Goal: Navigation & Orientation: Find specific page/section

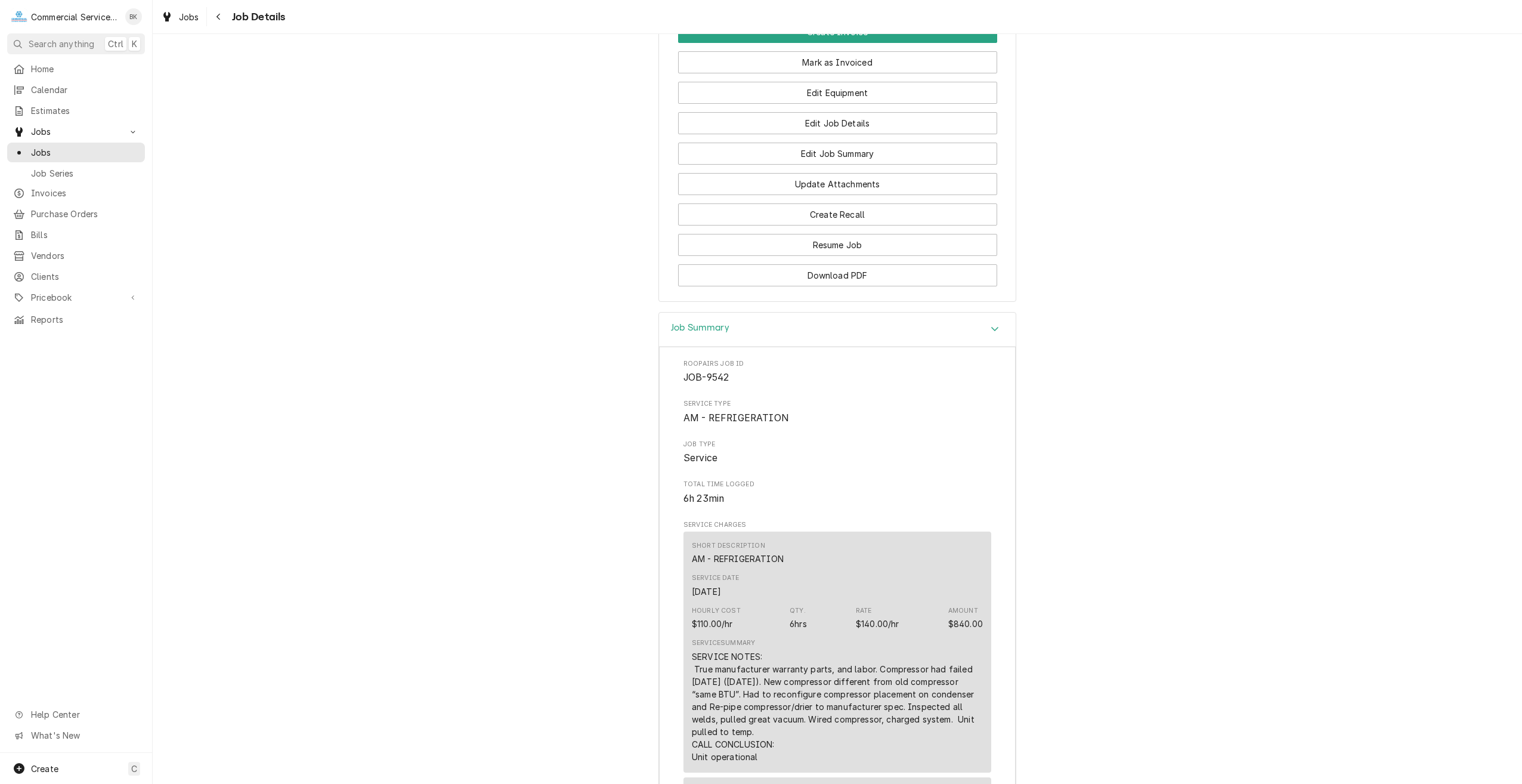
scroll to position [632, 0]
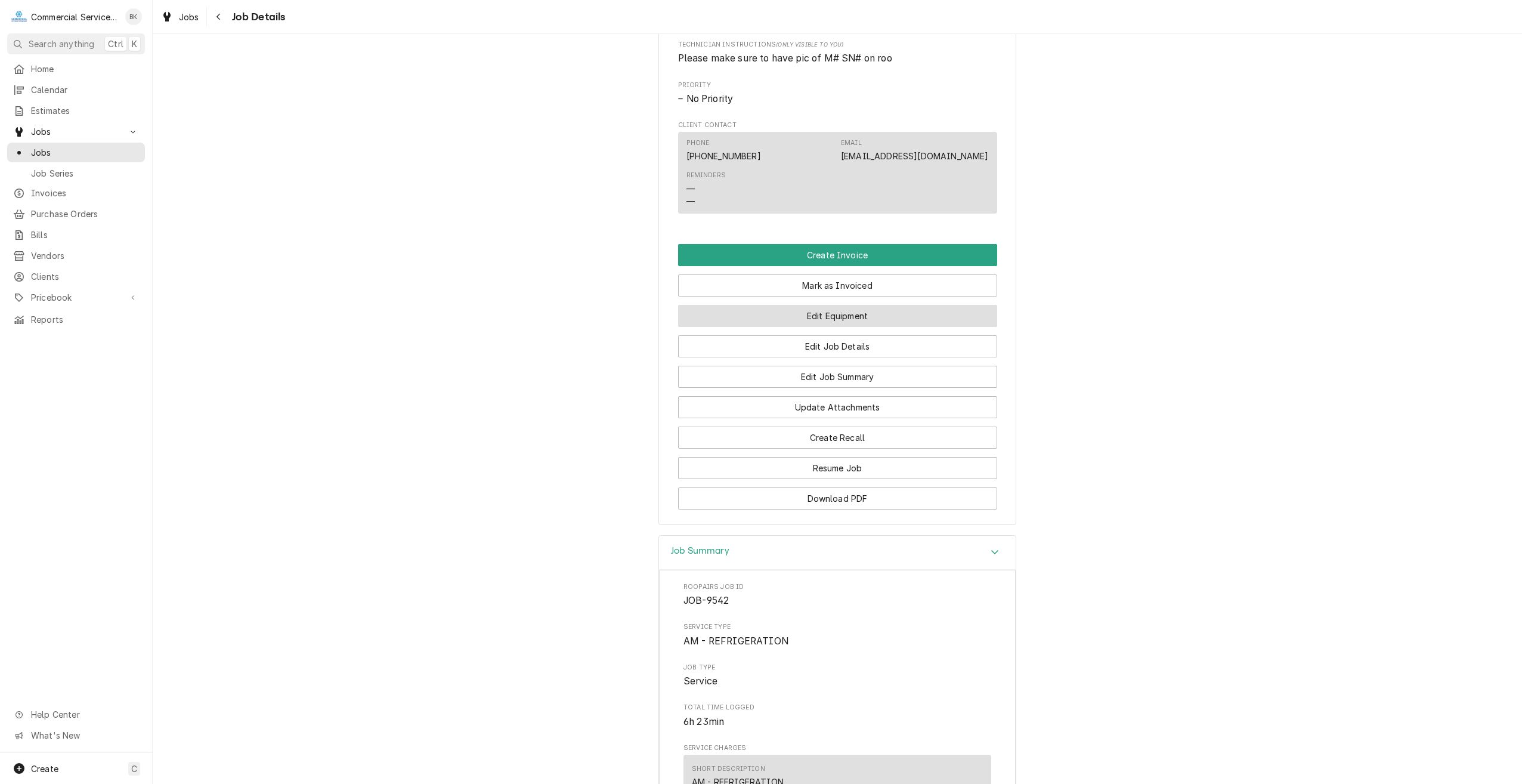
click at [831, 320] on button "Edit Equipment" at bounding box center [837, 315] width 319 height 22
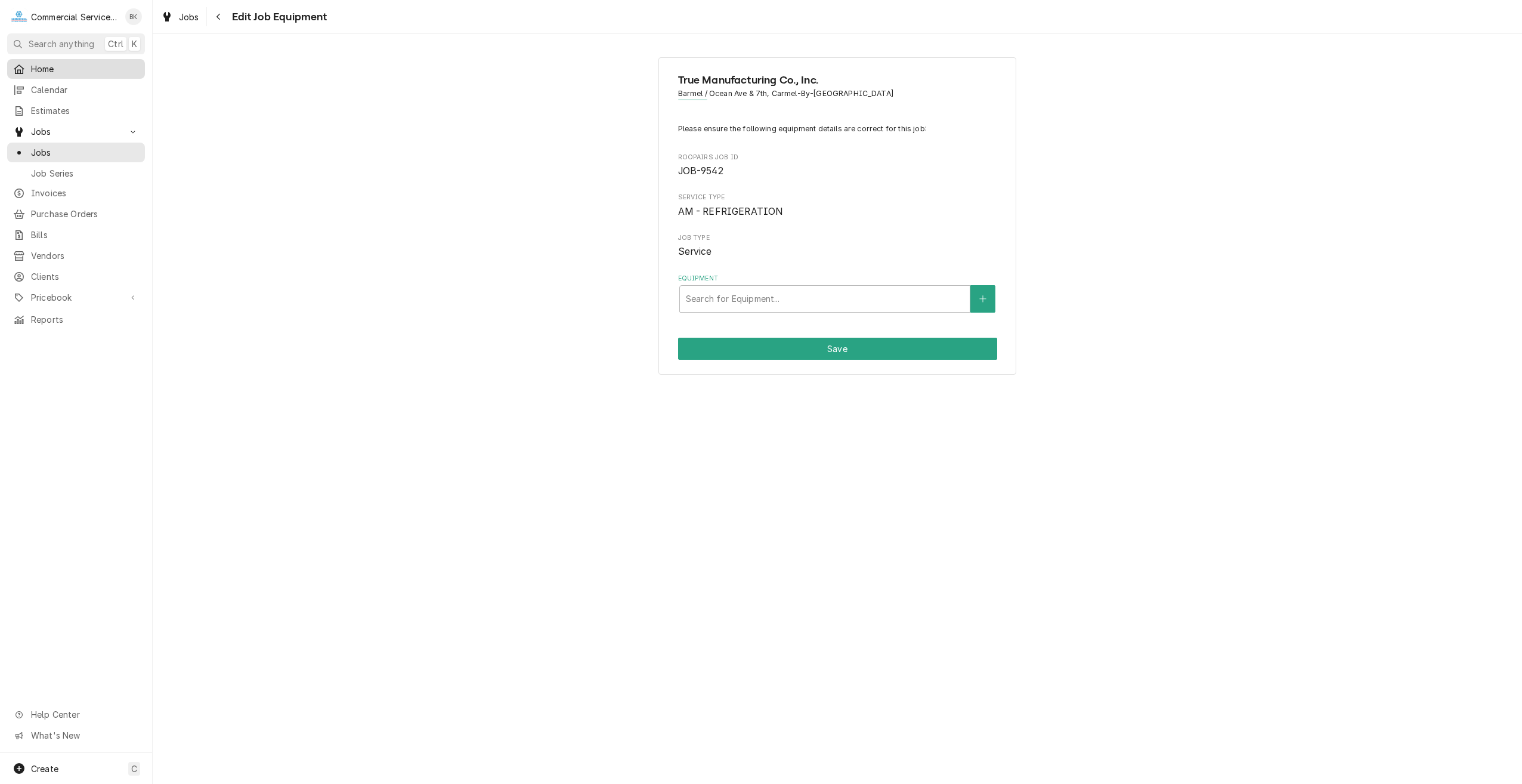
click at [55, 69] on span "Home" at bounding box center [85, 69] width 108 height 13
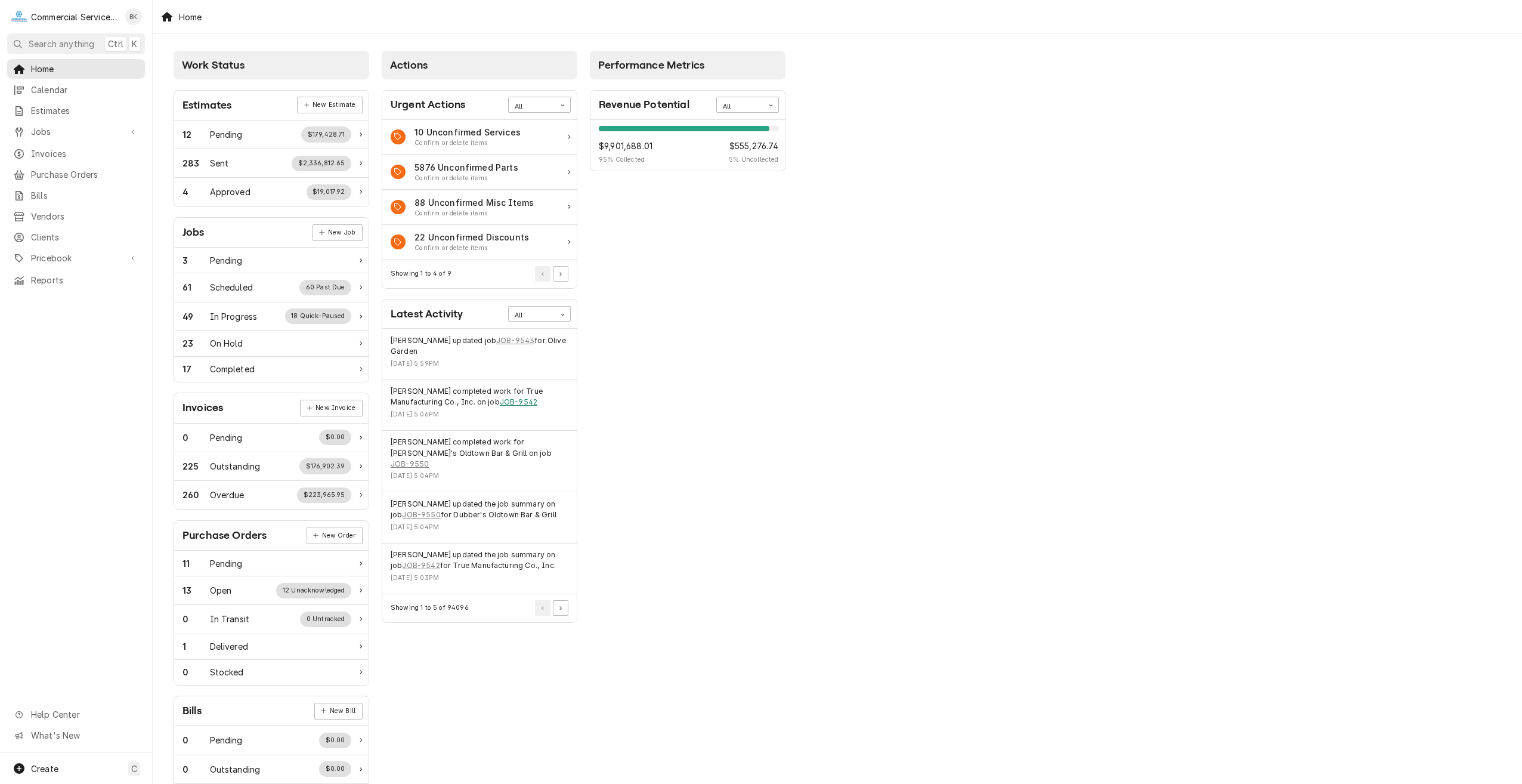
click at [512, 397] on link "JOB-9542" at bounding box center [518, 402] width 37 height 11
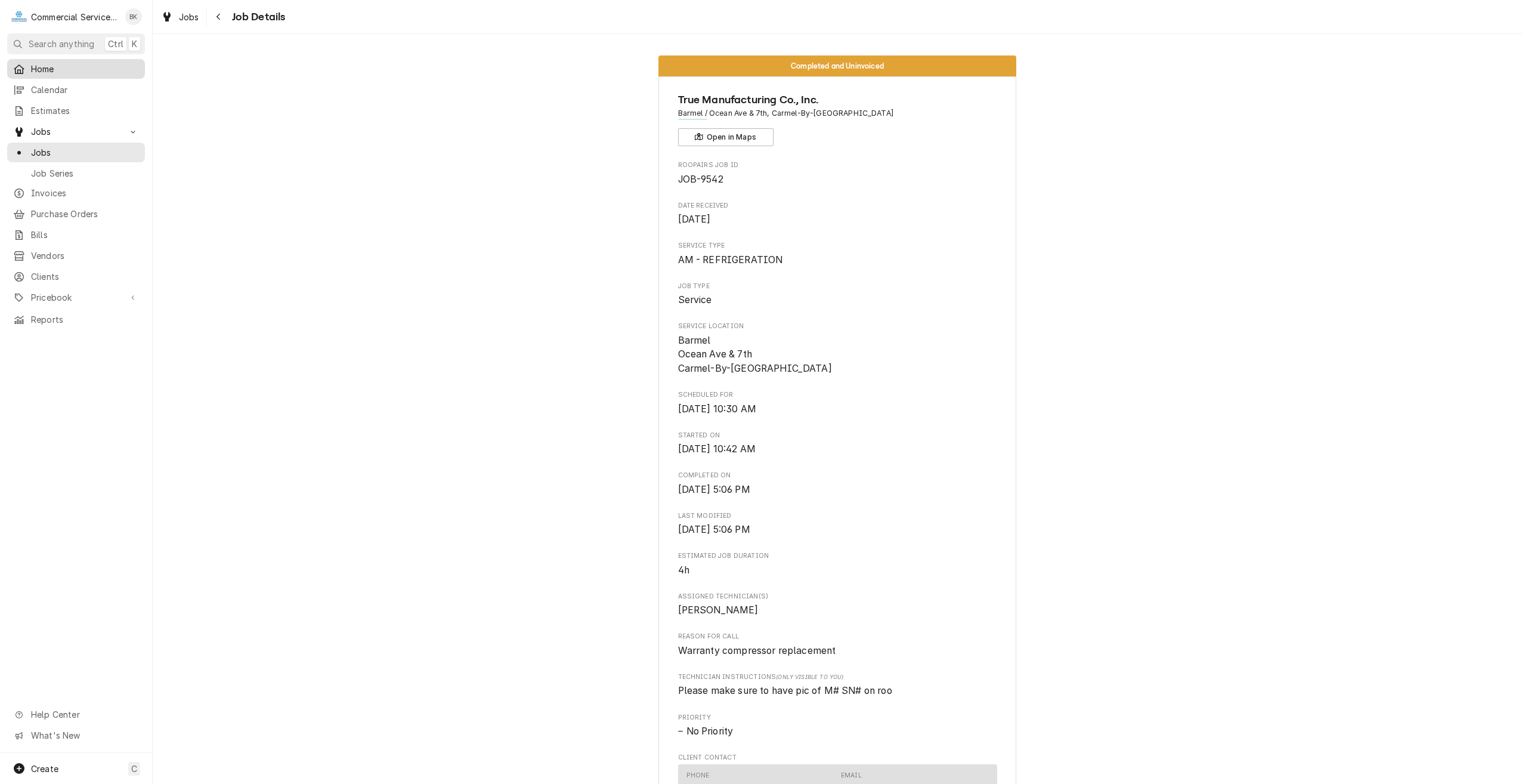
click at [40, 68] on span "Home" at bounding box center [85, 69] width 108 height 13
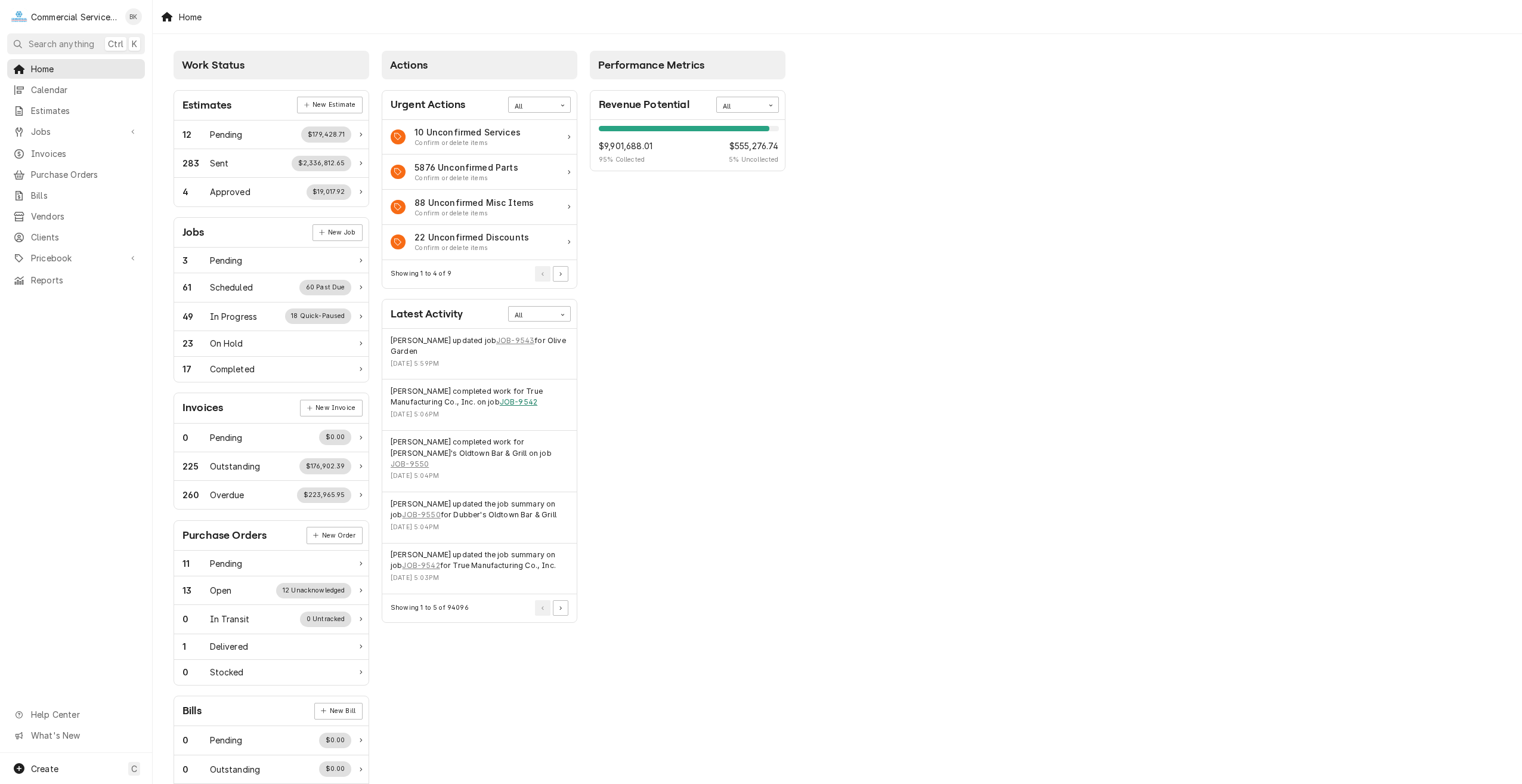
click at [516, 397] on link "JOB-9542" at bounding box center [518, 402] width 37 height 11
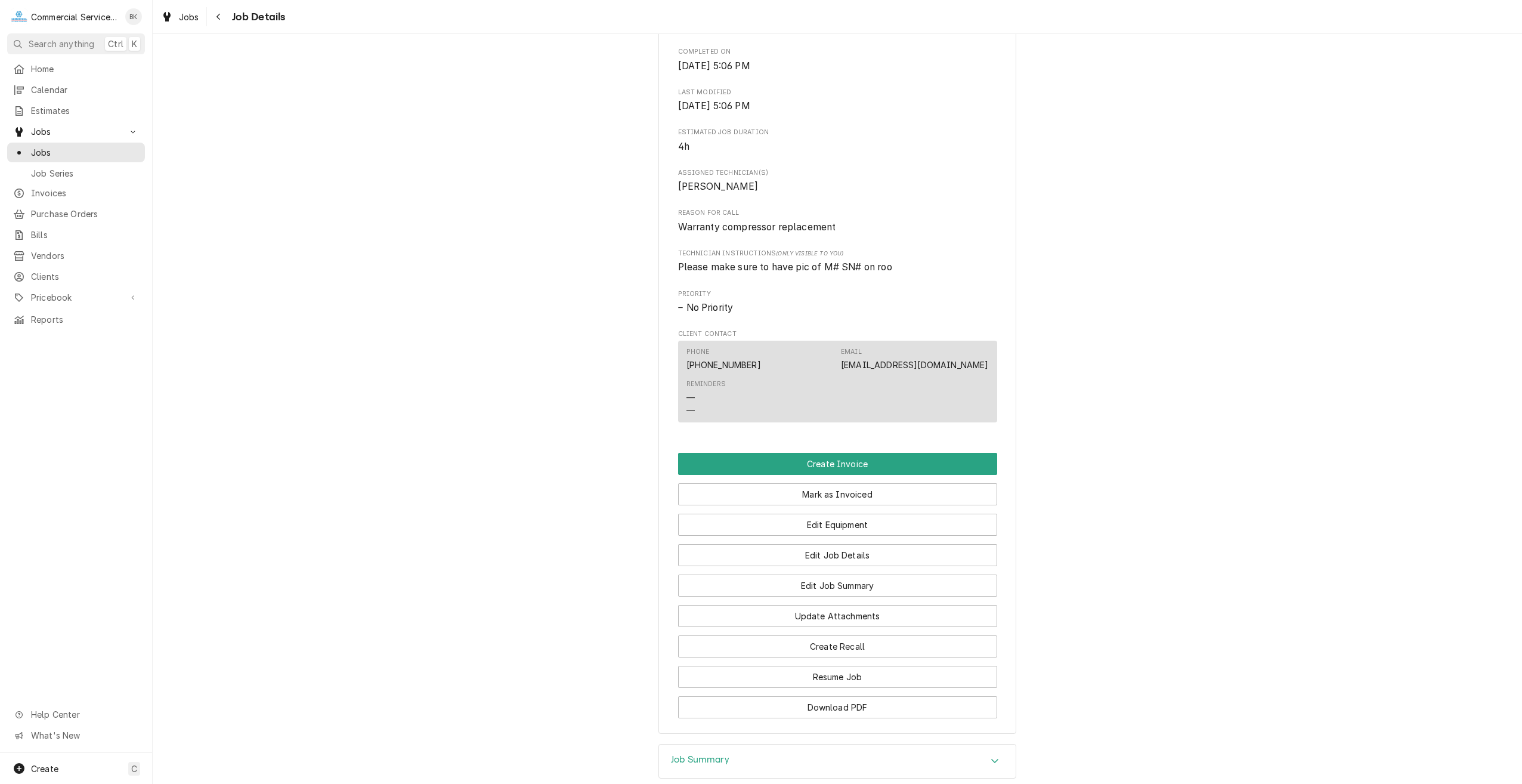
scroll to position [553, 0]
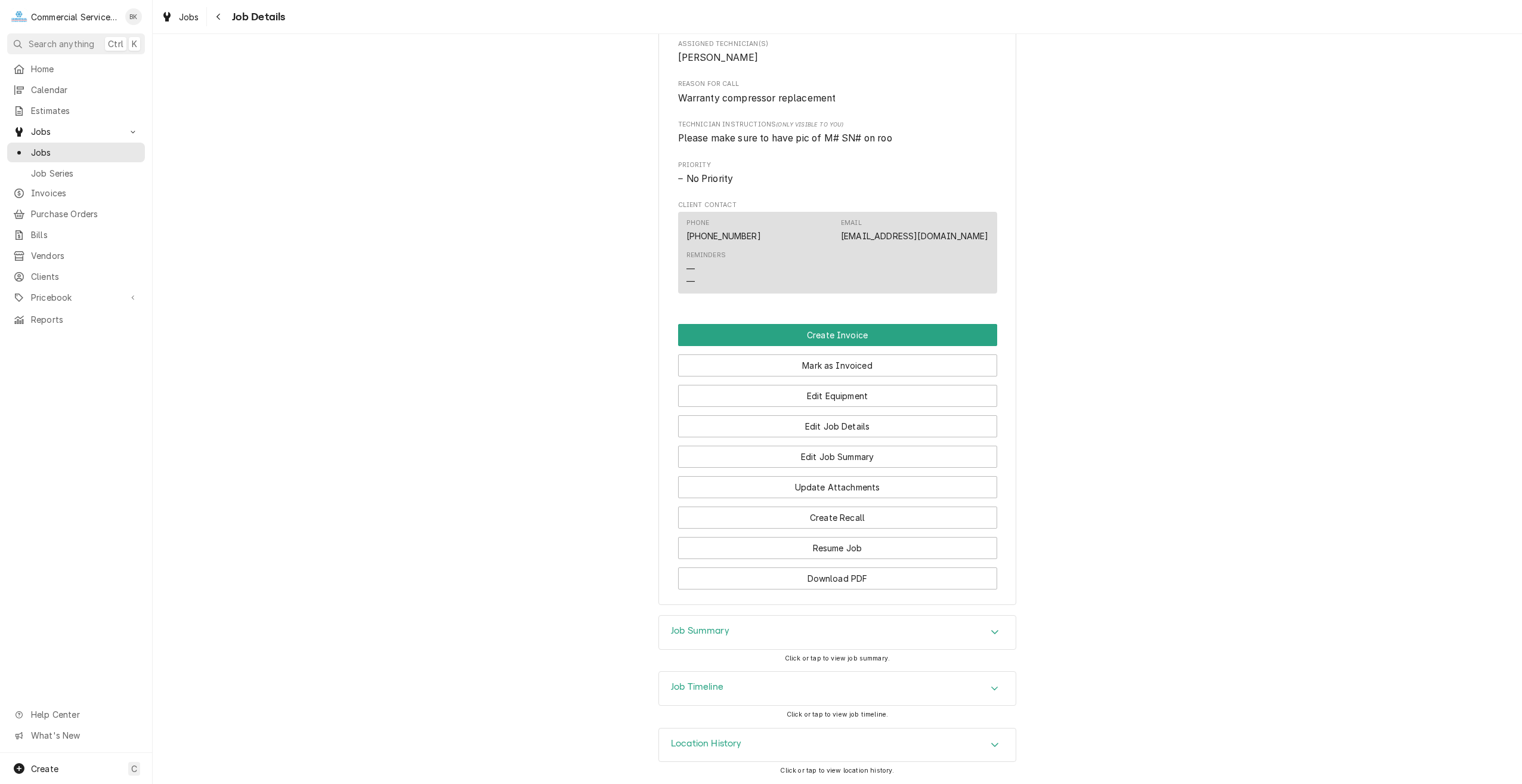
click at [836, 631] on div "Job Summary" at bounding box center [837, 632] width 357 height 33
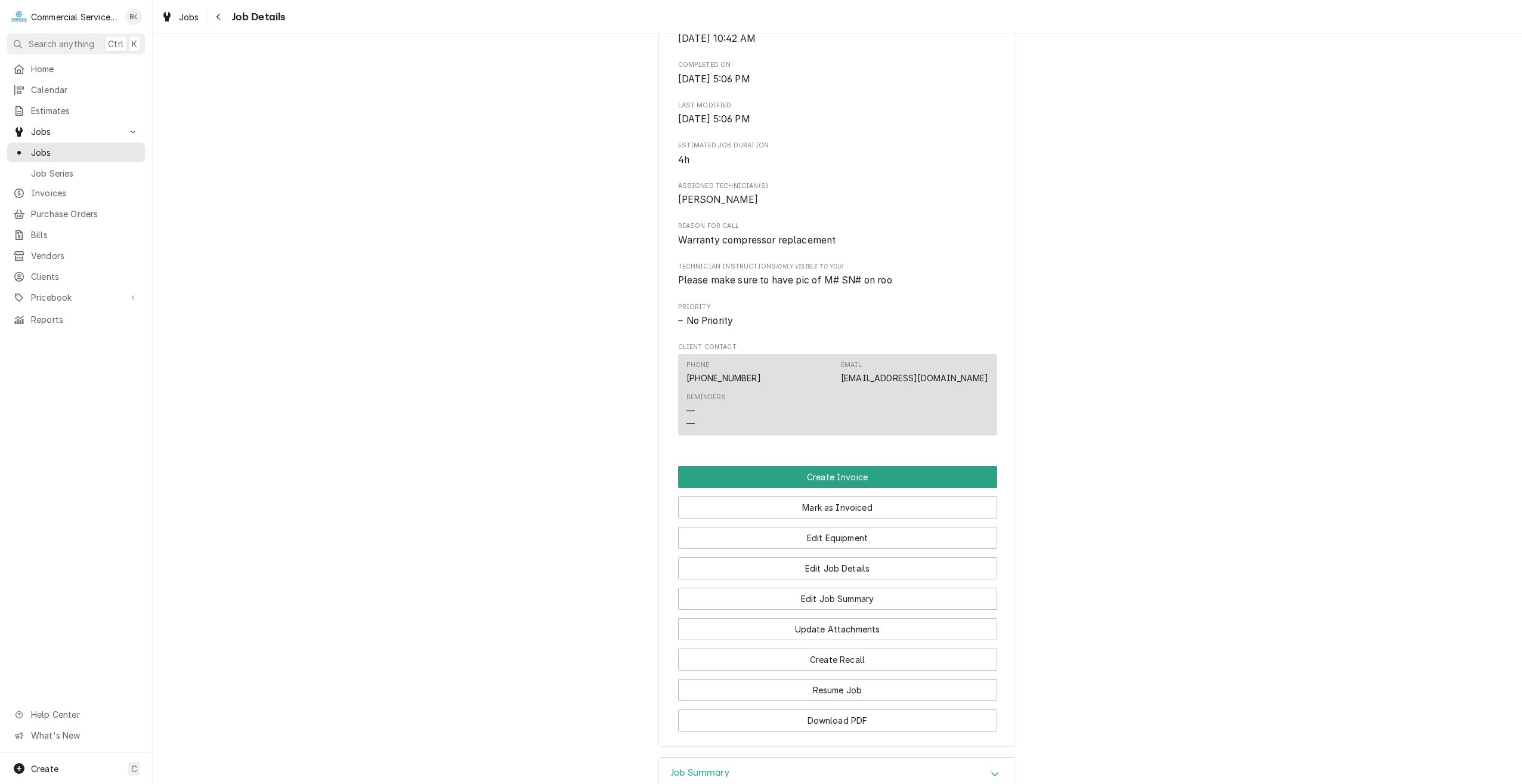
scroll to position [537, 0]
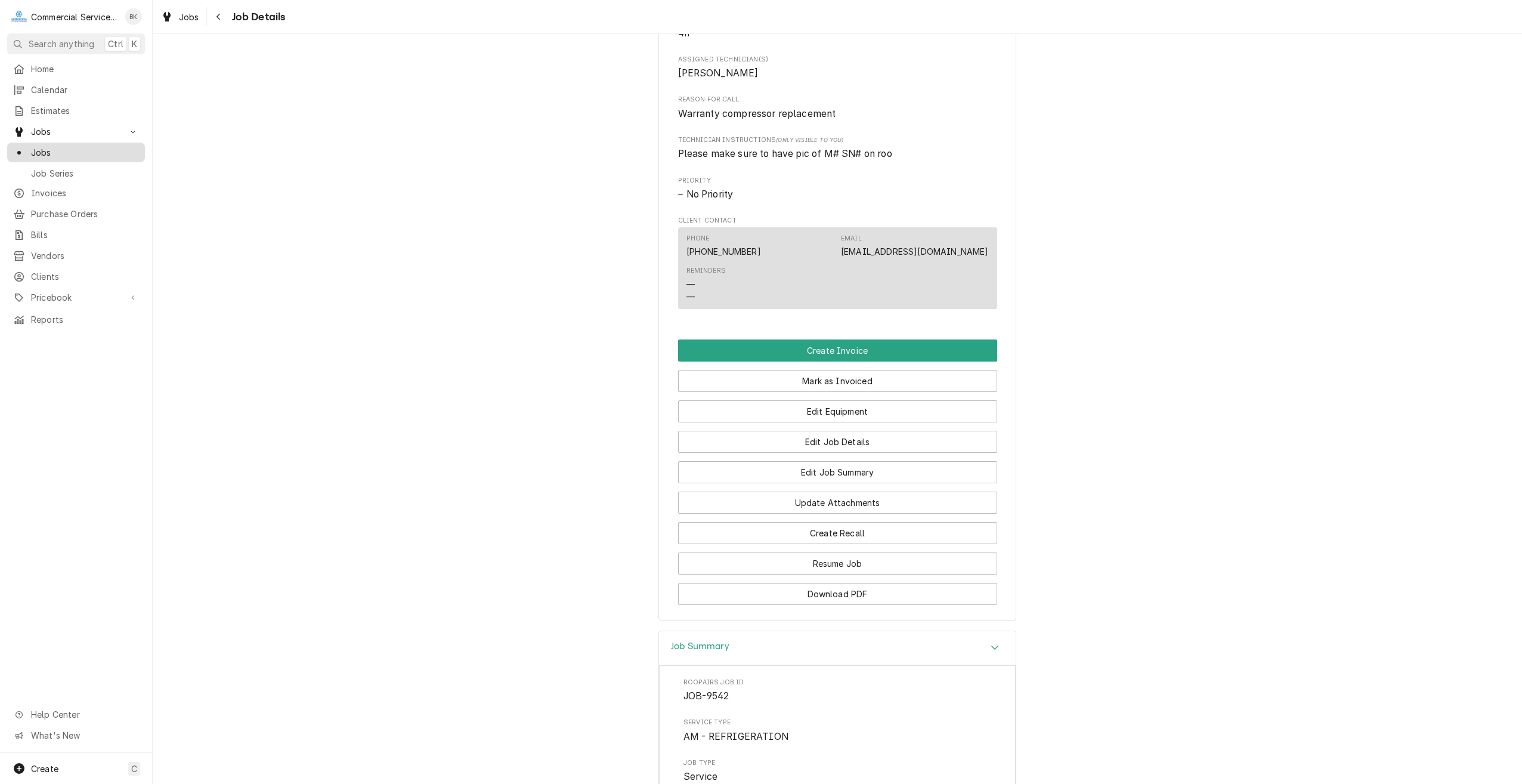
click at [40, 148] on span "Jobs" at bounding box center [85, 152] width 108 height 13
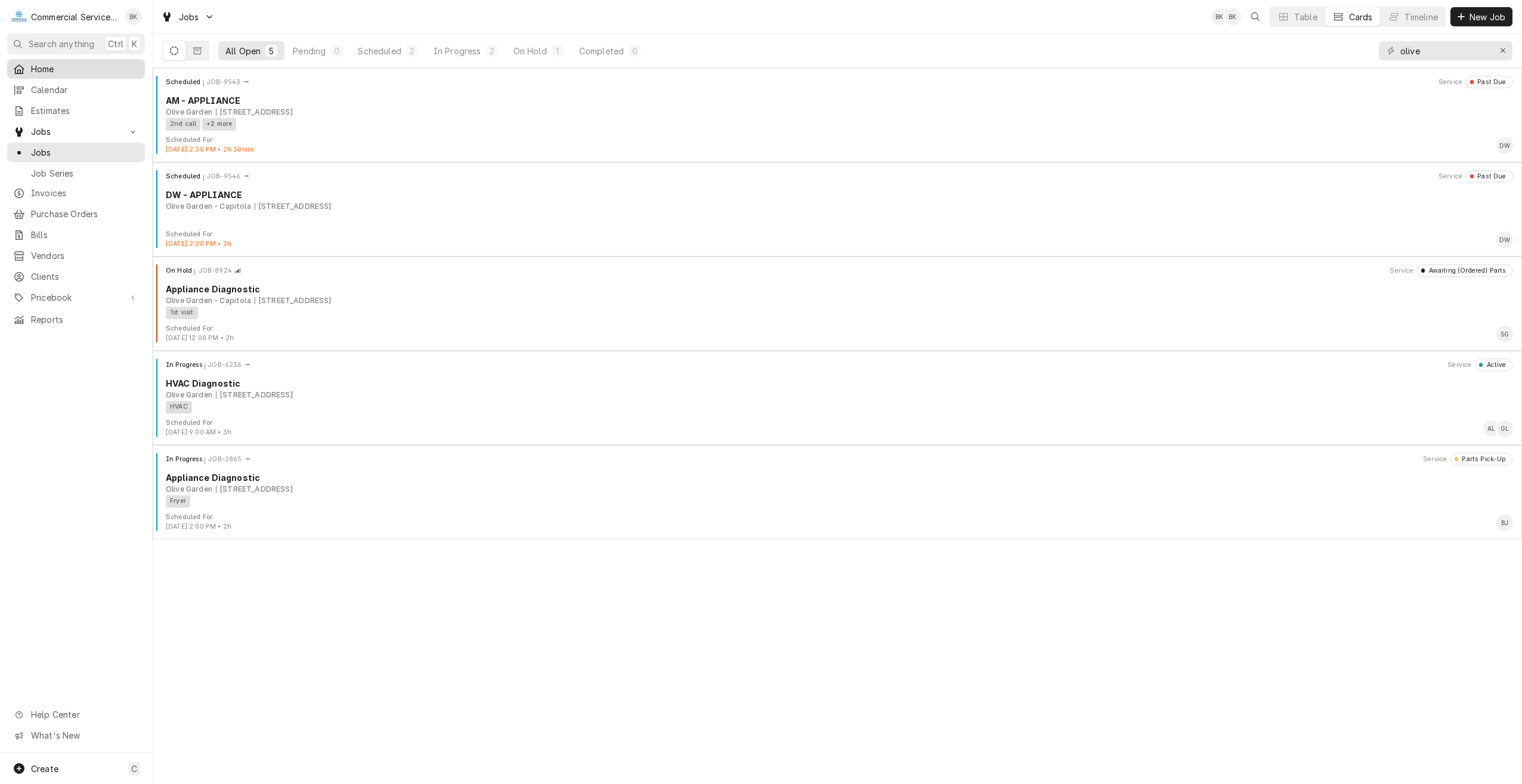
click at [41, 74] on link "Home" at bounding box center [76, 69] width 138 height 20
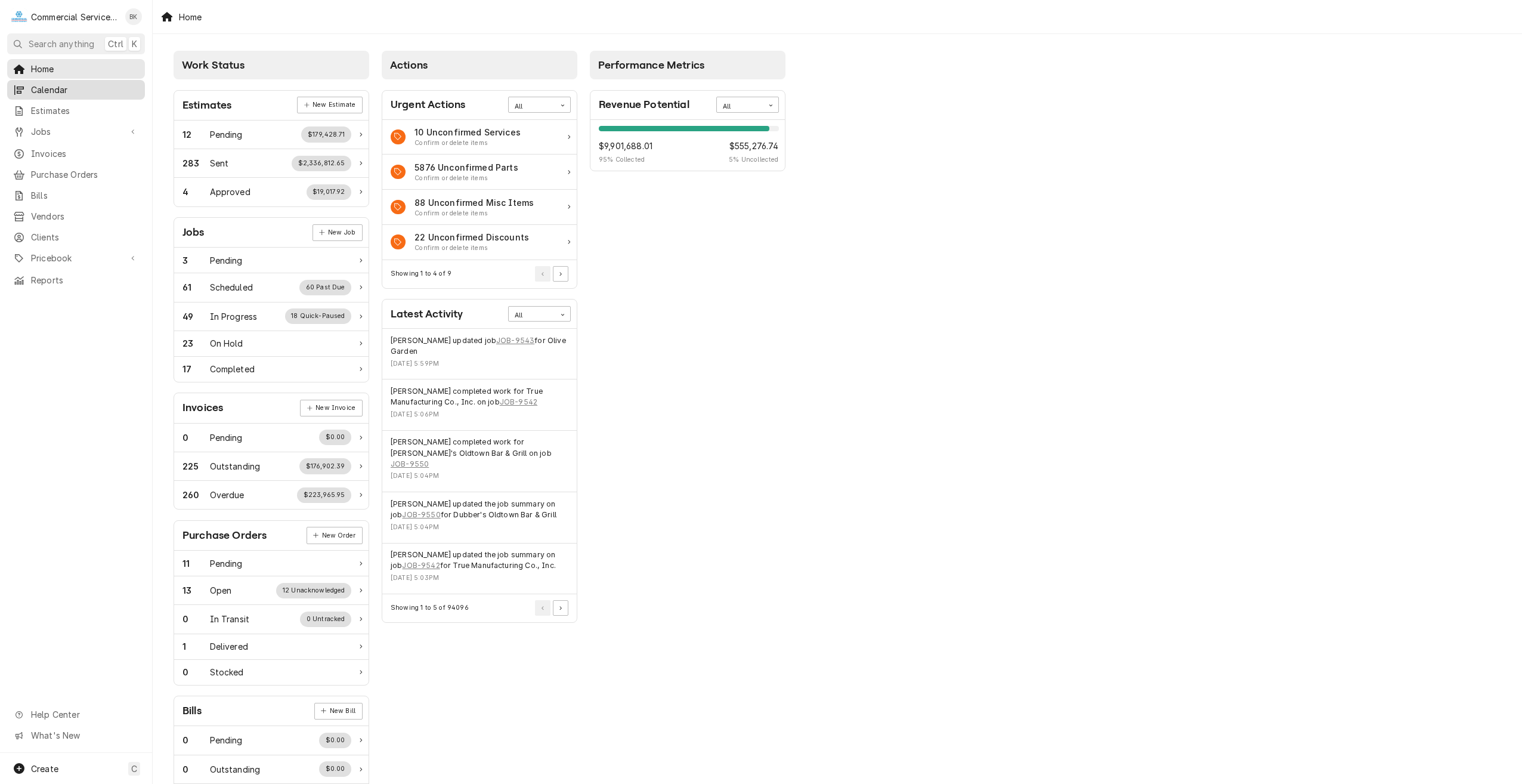
click at [82, 87] on span "Calendar" at bounding box center [85, 90] width 108 height 13
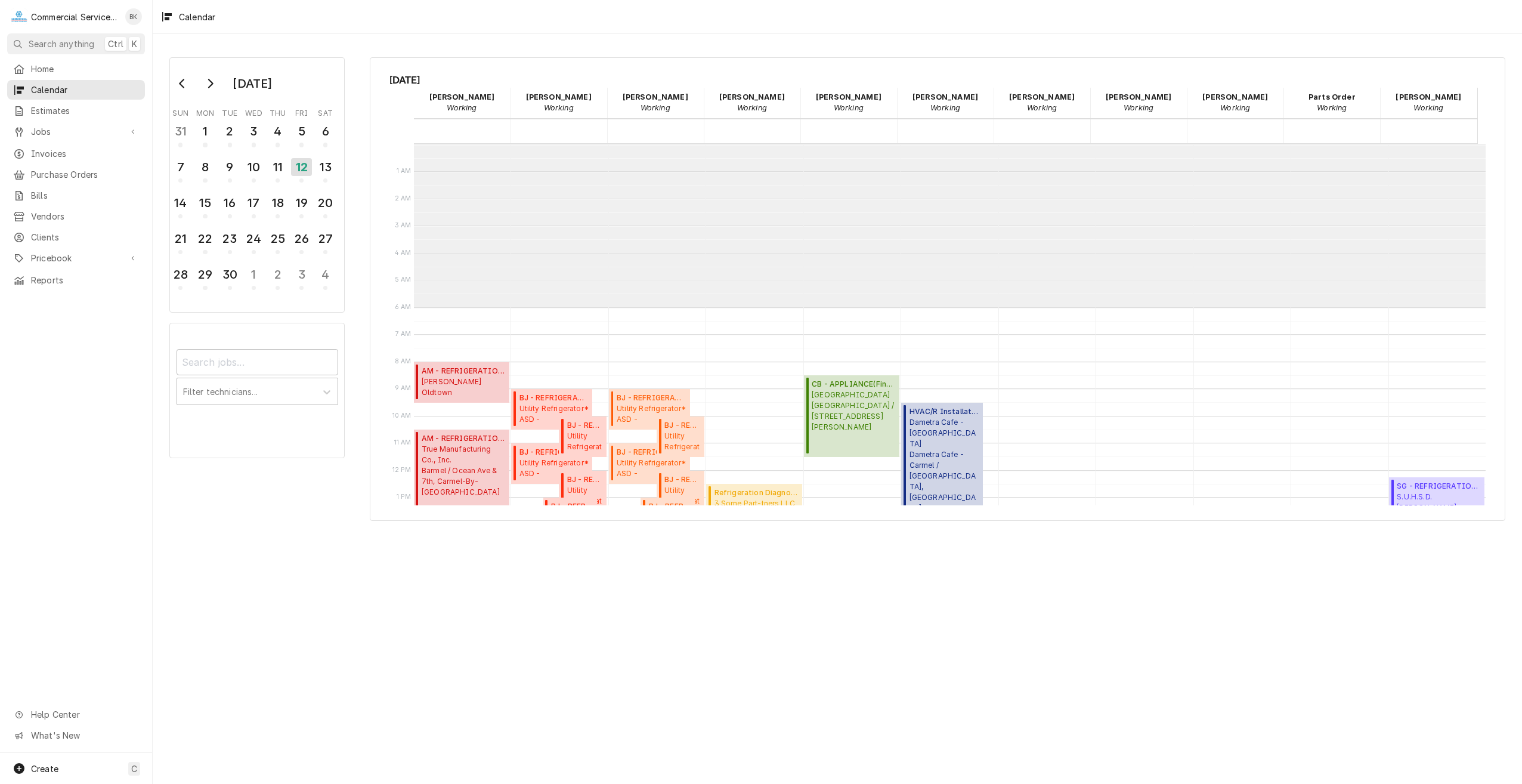
scroll to position [163, 0]
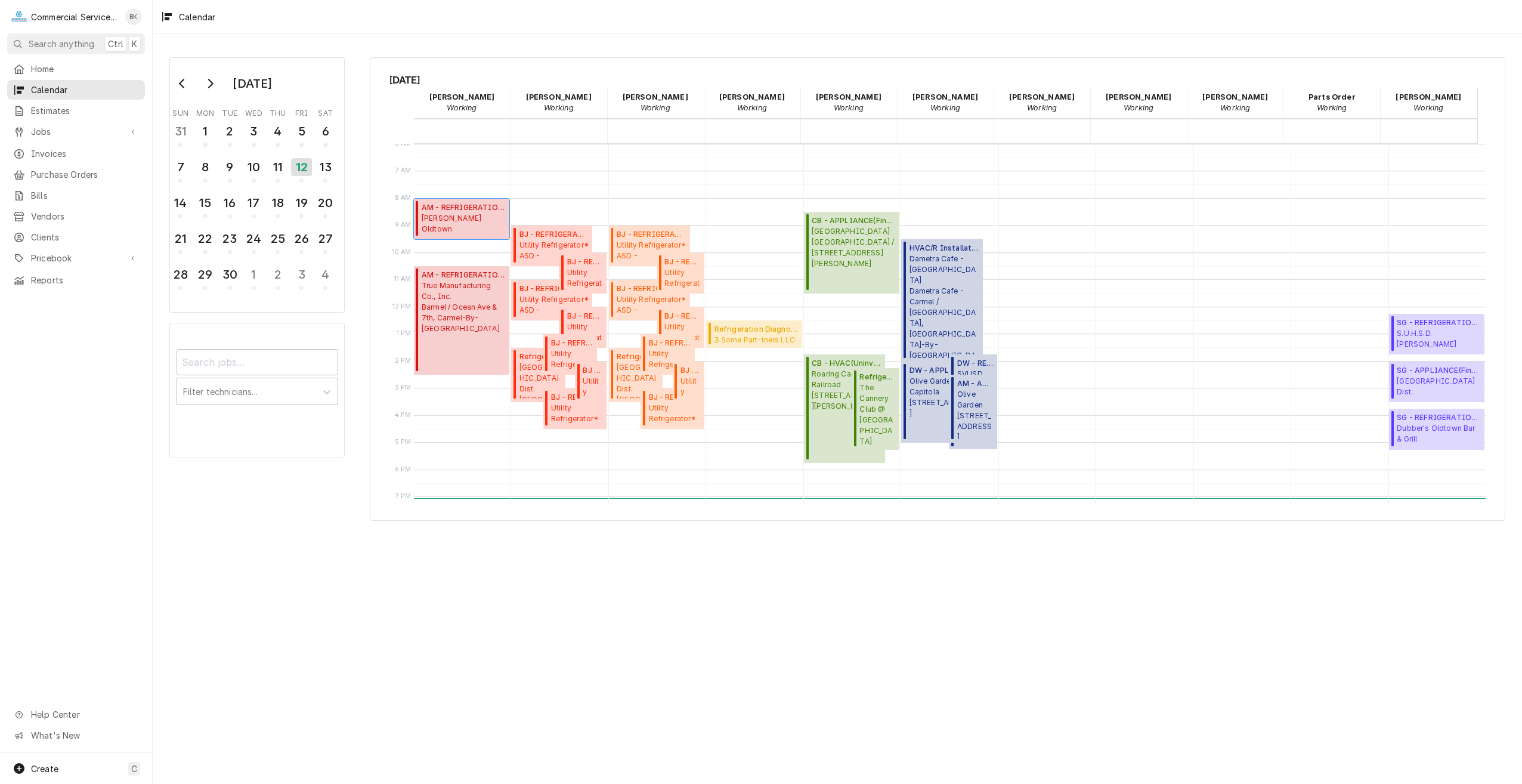
click at [462, 218] on span "Dudley's Oldtown 258 Main Street, Salinas, CA 93901" at bounding box center [463, 224] width 84 height 23
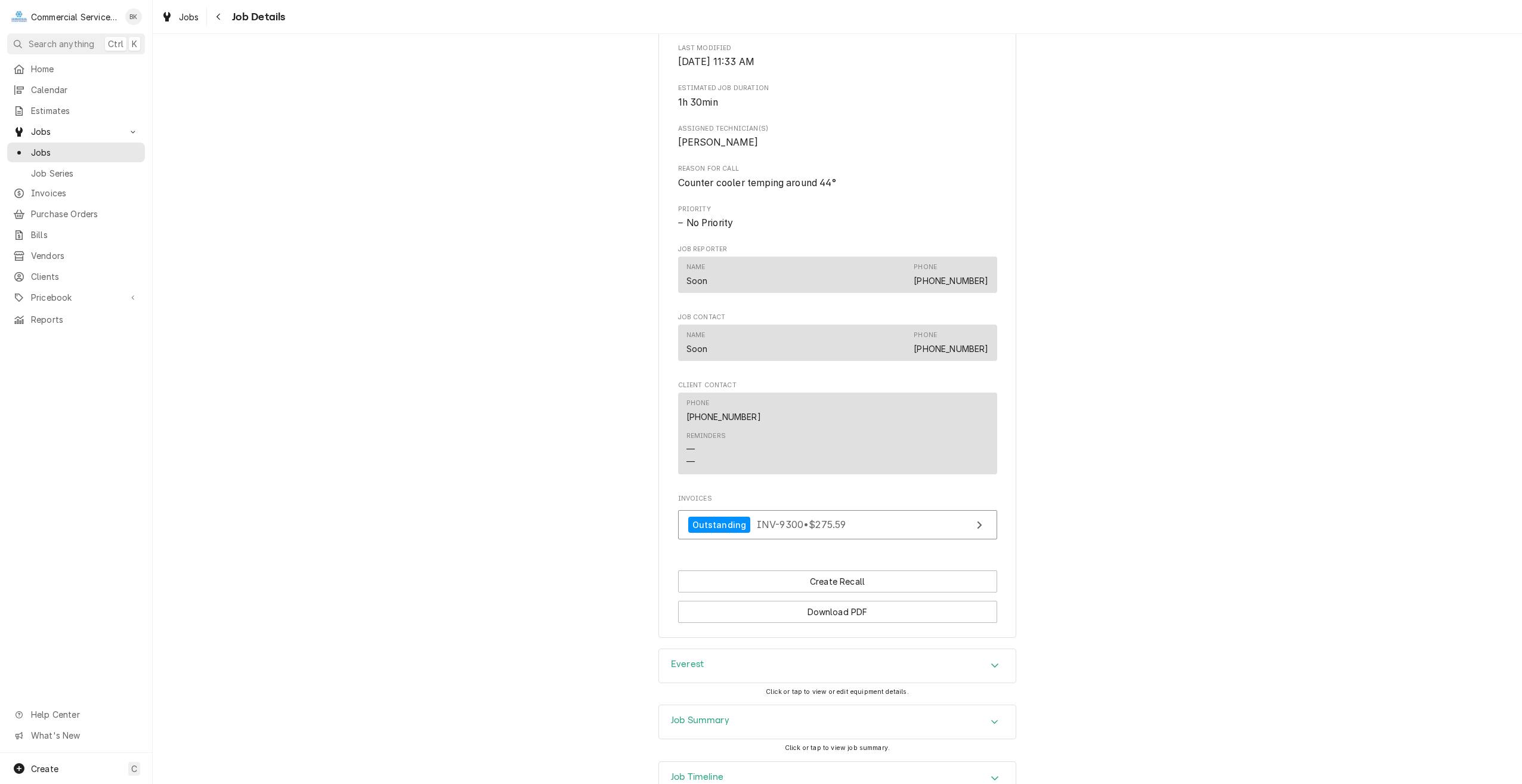
scroll to position [544, 0]
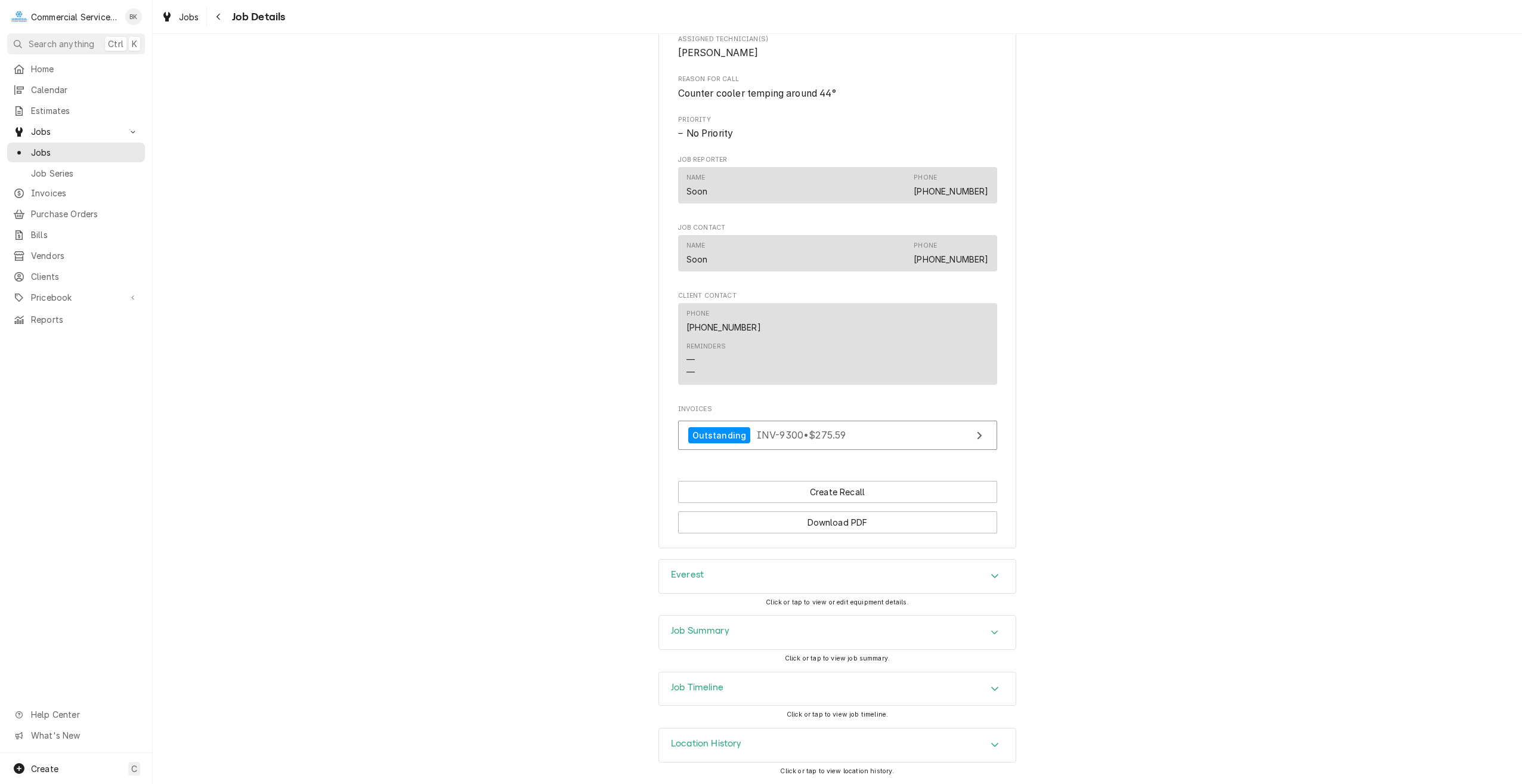
click at [764, 579] on div "Everest" at bounding box center [837, 576] width 357 height 33
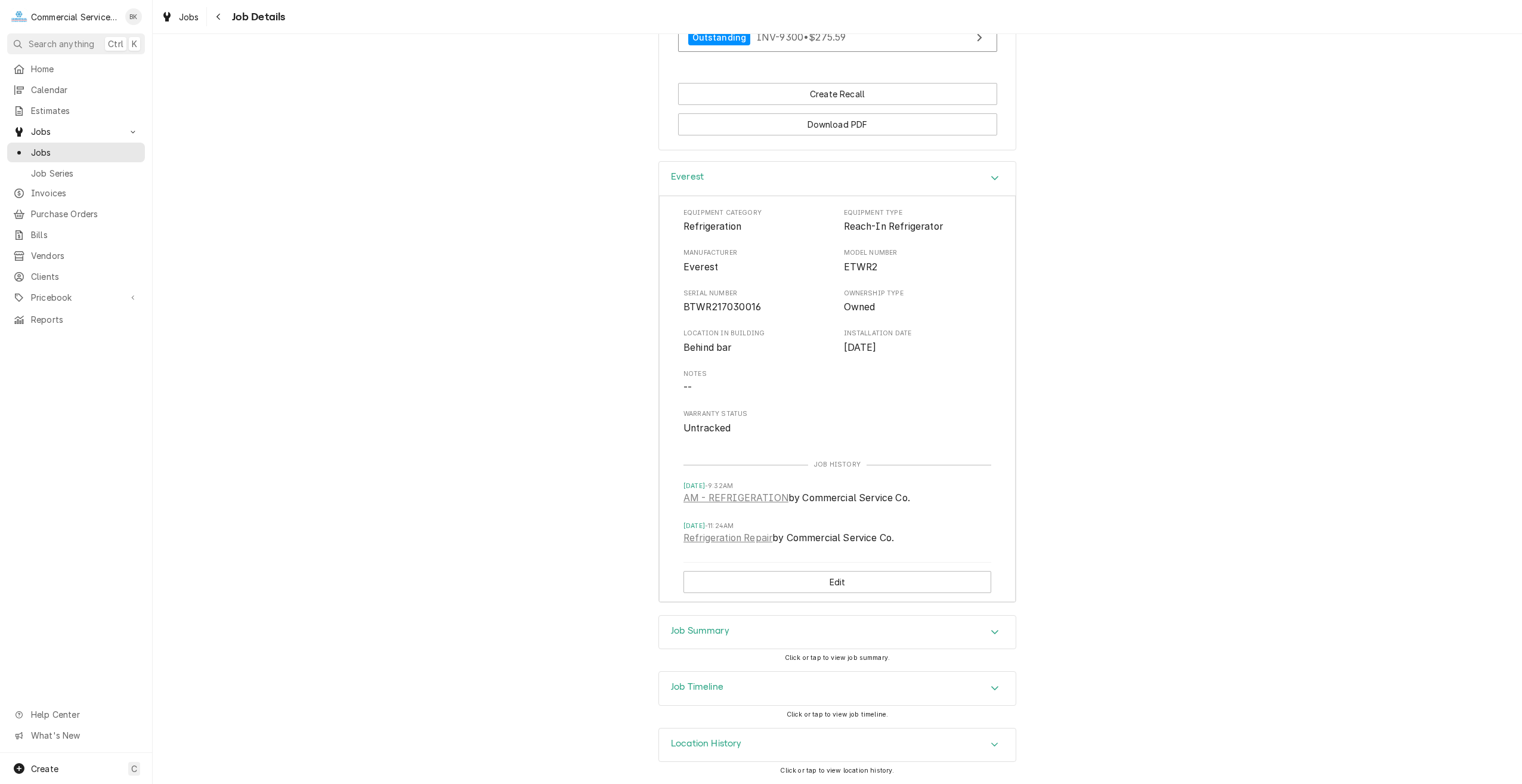
scroll to position [941, 0]
click at [53, 69] on span "Home" at bounding box center [85, 69] width 108 height 13
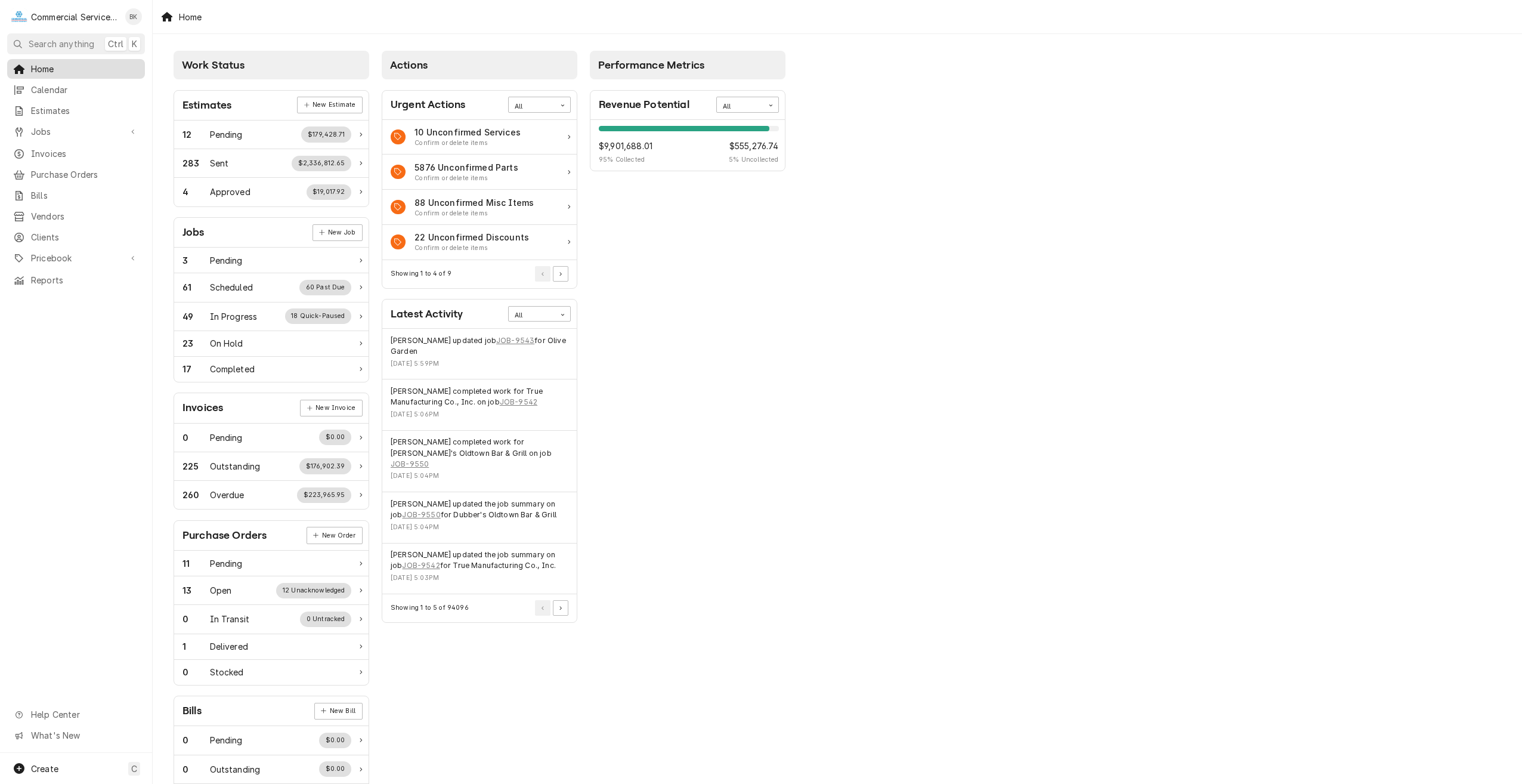
click at [58, 72] on span "Home" at bounding box center [85, 69] width 108 height 13
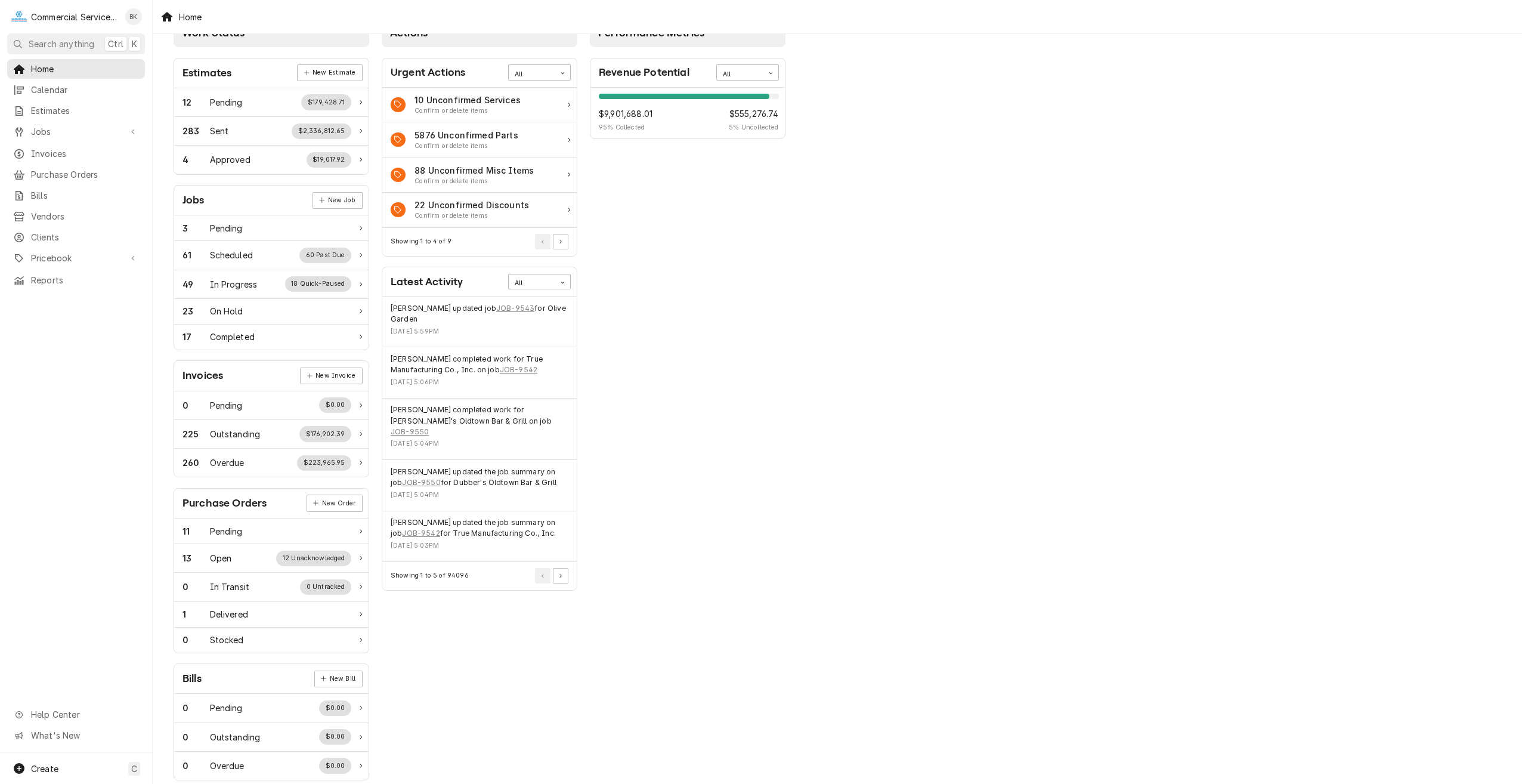
scroll to position [49, 0]
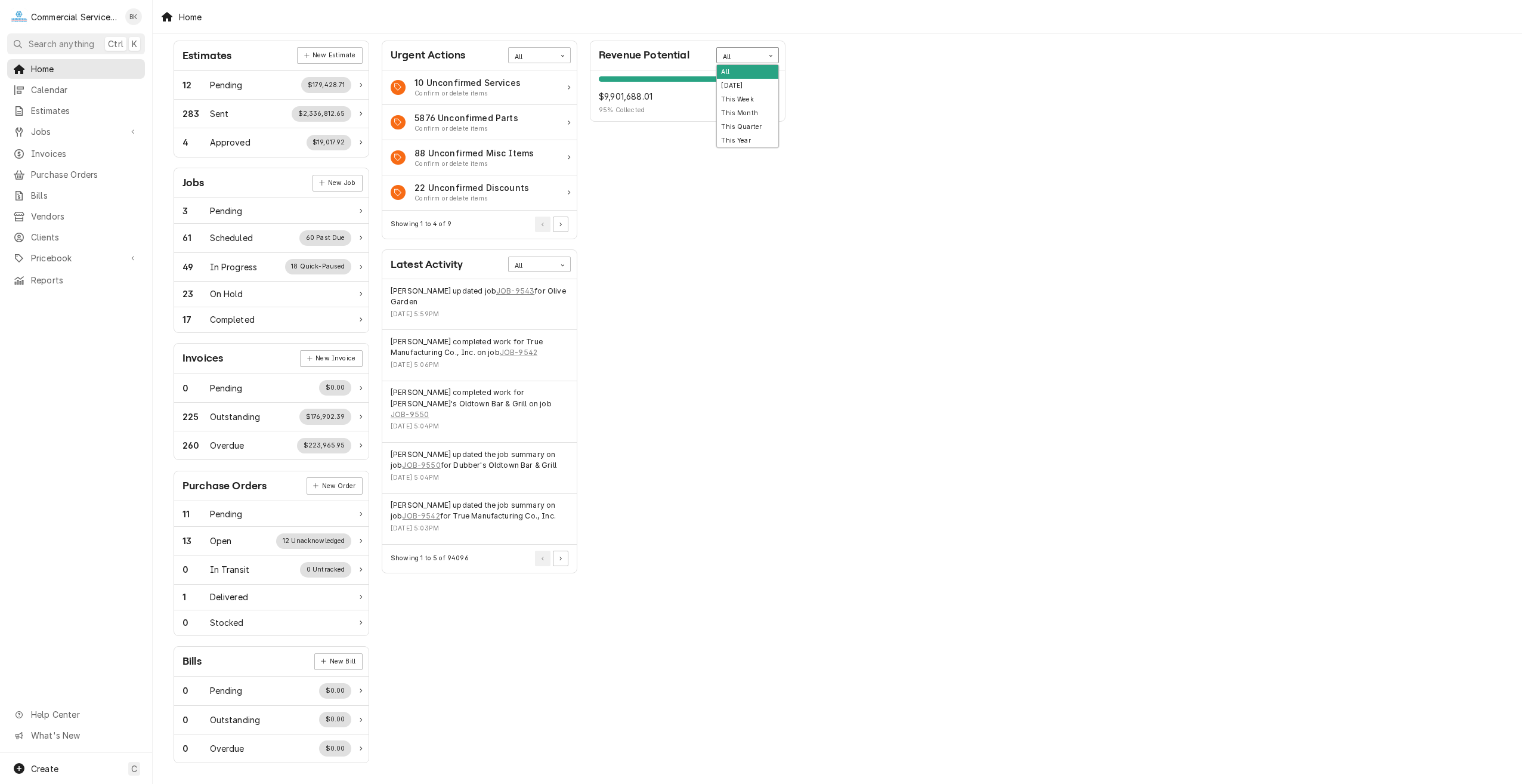
click at [766, 60] on div "Card Data Filter Control" at bounding box center [770, 55] width 15 height 15
click at [751, 126] on div "This Quarter" at bounding box center [748, 127] width 61 height 14
click at [770, 57] on icon "Card Data Filter Control" at bounding box center [770, 55] width 5 height 5
click at [748, 112] on div "This Month" at bounding box center [748, 113] width 61 height 14
click at [773, 55] on icon "Card Data Filter Control" at bounding box center [770, 55] width 5 height 5
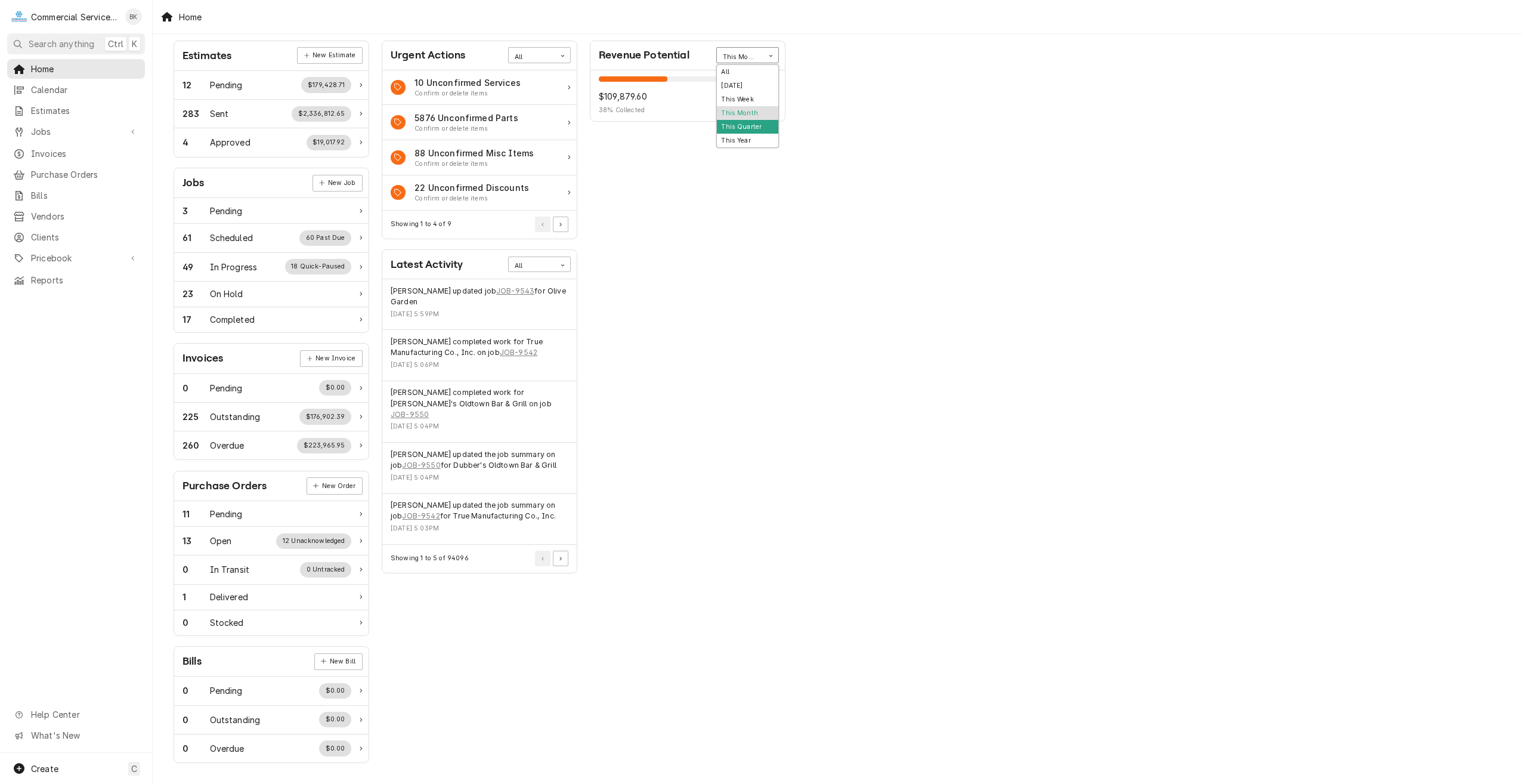
click at [759, 129] on div "This Quarter" at bounding box center [748, 127] width 61 height 14
click at [770, 58] on div "Card Data Filter Control" at bounding box center [770, 55] width 15 height 15
click at [750, 98] on div "This Week" at bounding box center [748, 99] width 61 height 14
click at [61, 69] on span "Home" at bounding box center [85, 69] width 108 height 13
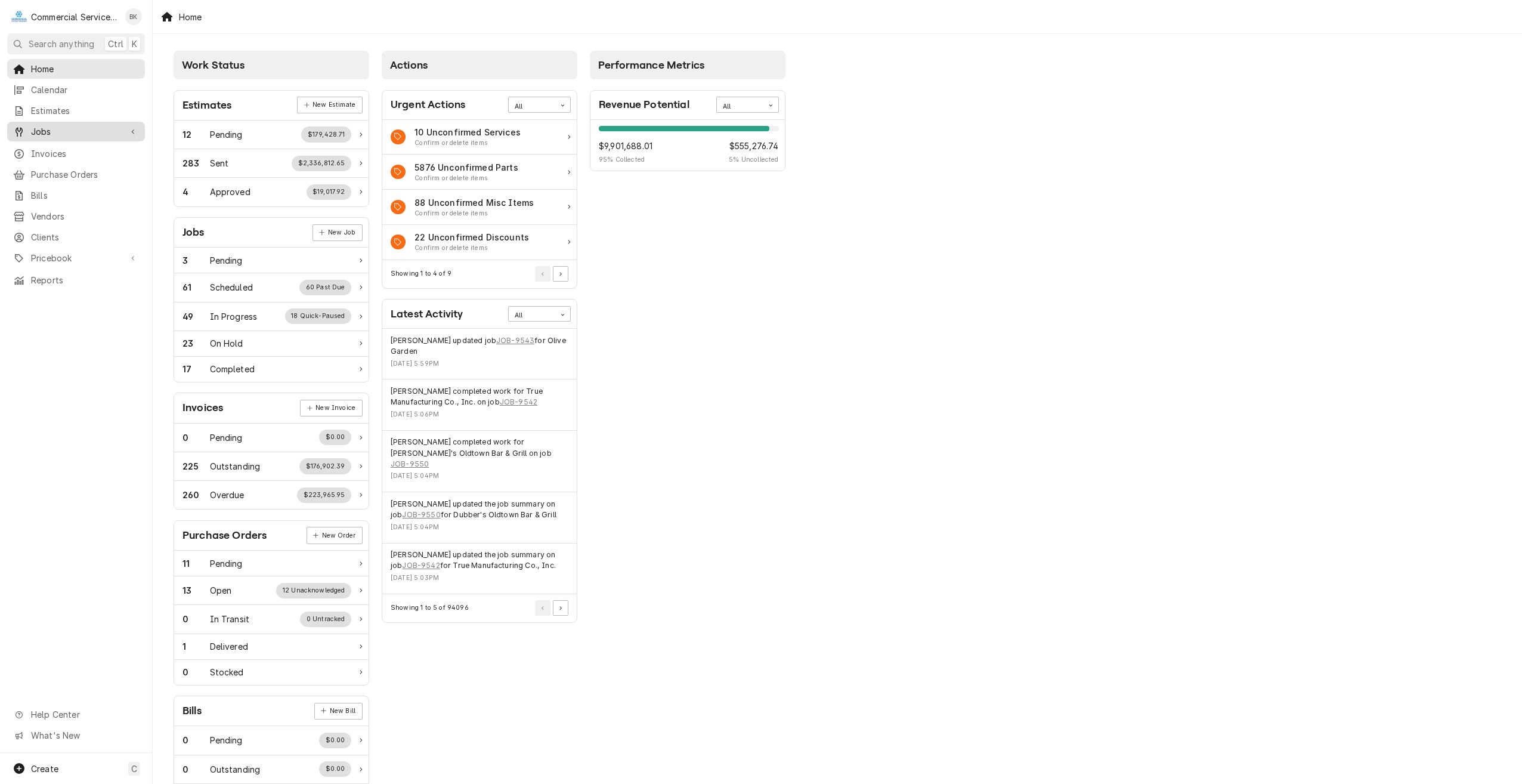
click at [38, 126] on span "Jobs" at bounding box center [75, 131] width 90 height 13
click at [56, 146] on span "Jobs" at bounding box center [85, 152] width 108 height 13
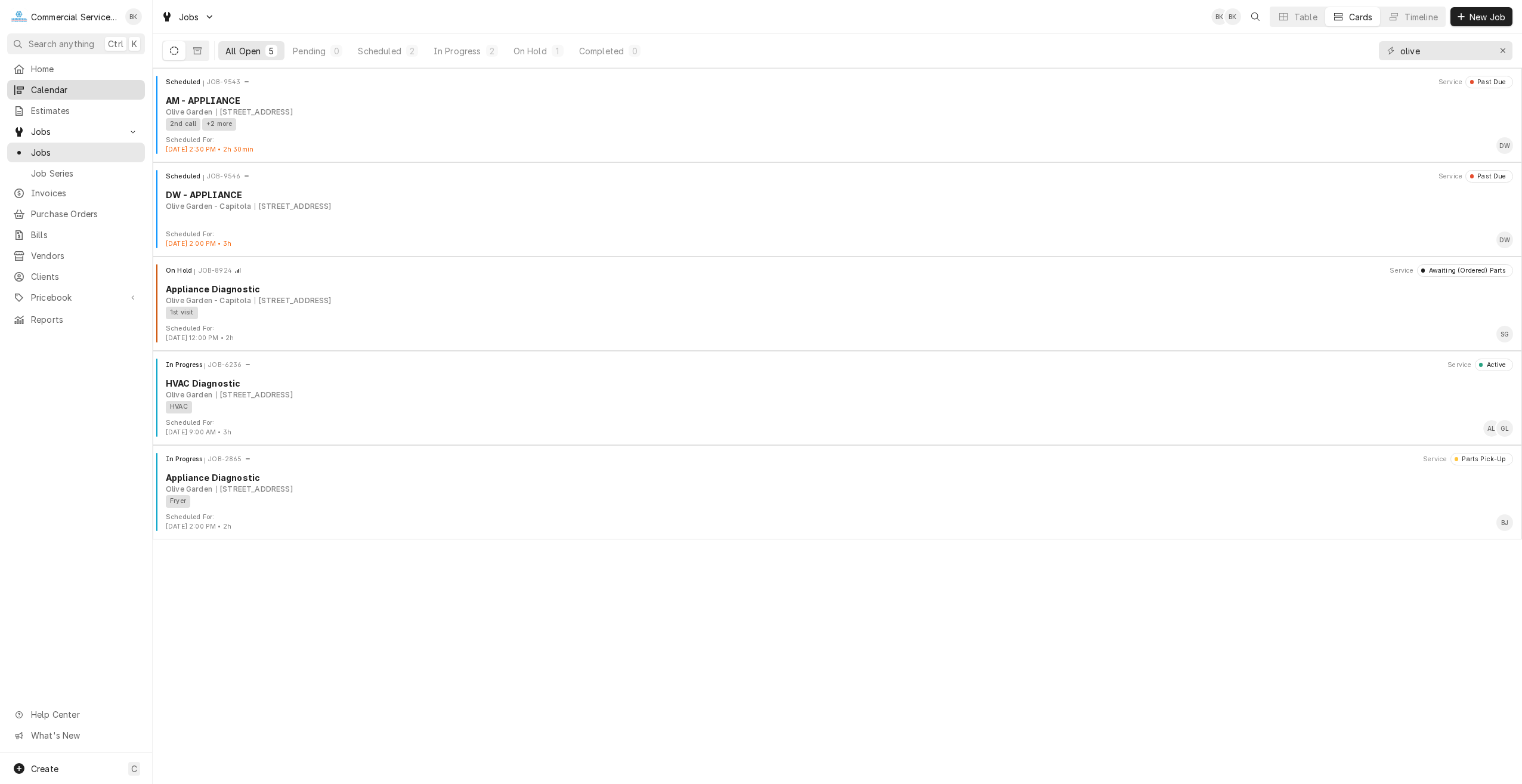
click at [72, 89] on span "Calendar" at bounding box center [85, 90] width 108 height 13
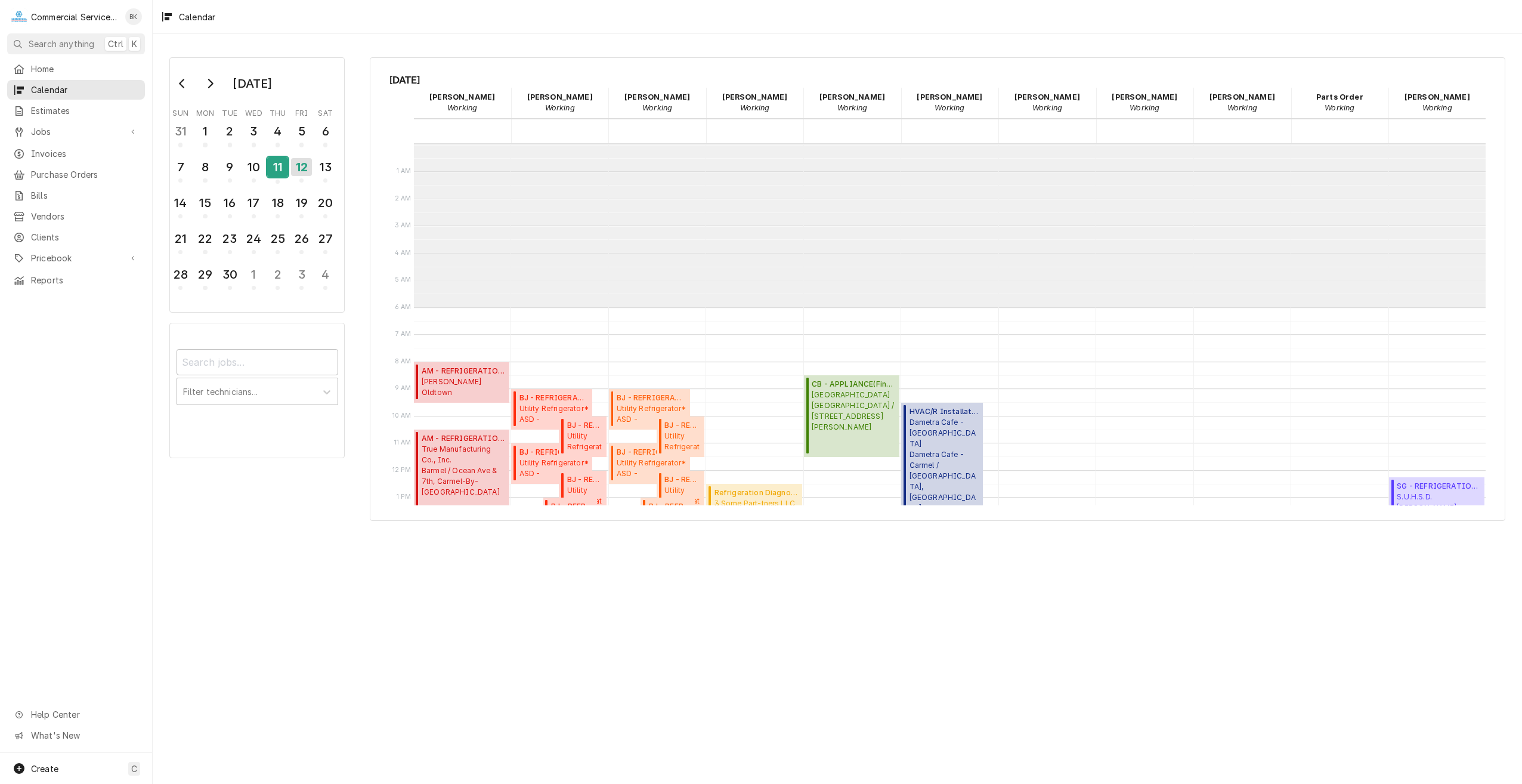
click at [273, 169] on div "11" at bounding box center [277, 166] width 21 height 21
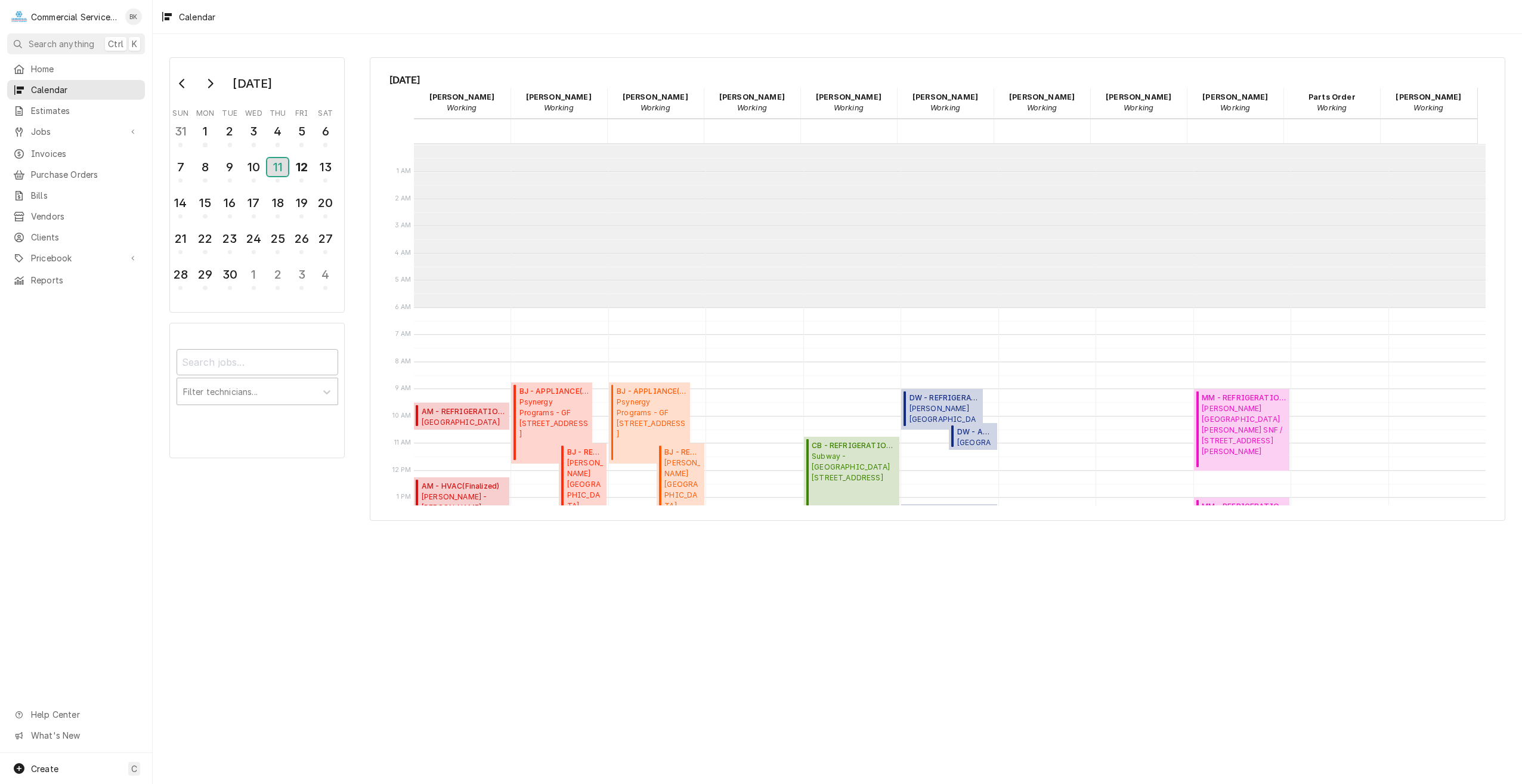
scroll to position [163, 0]
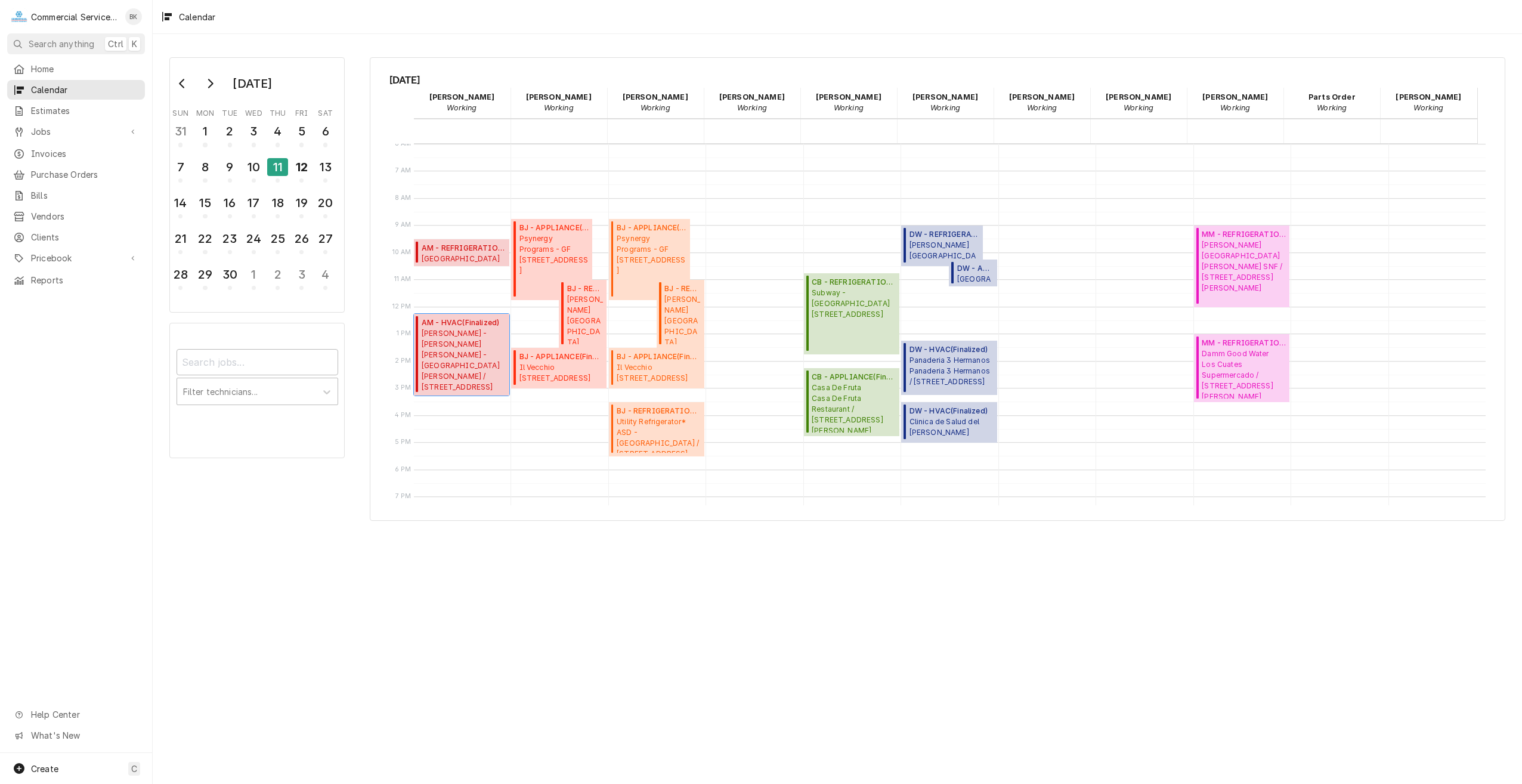
click at [448, 343] on span "Foster's - N. Salinas Foster's - North Salinas / 105 E Boronda Rd, Salinas, CA …" at bounding box center [463, 359] width 84 height 64
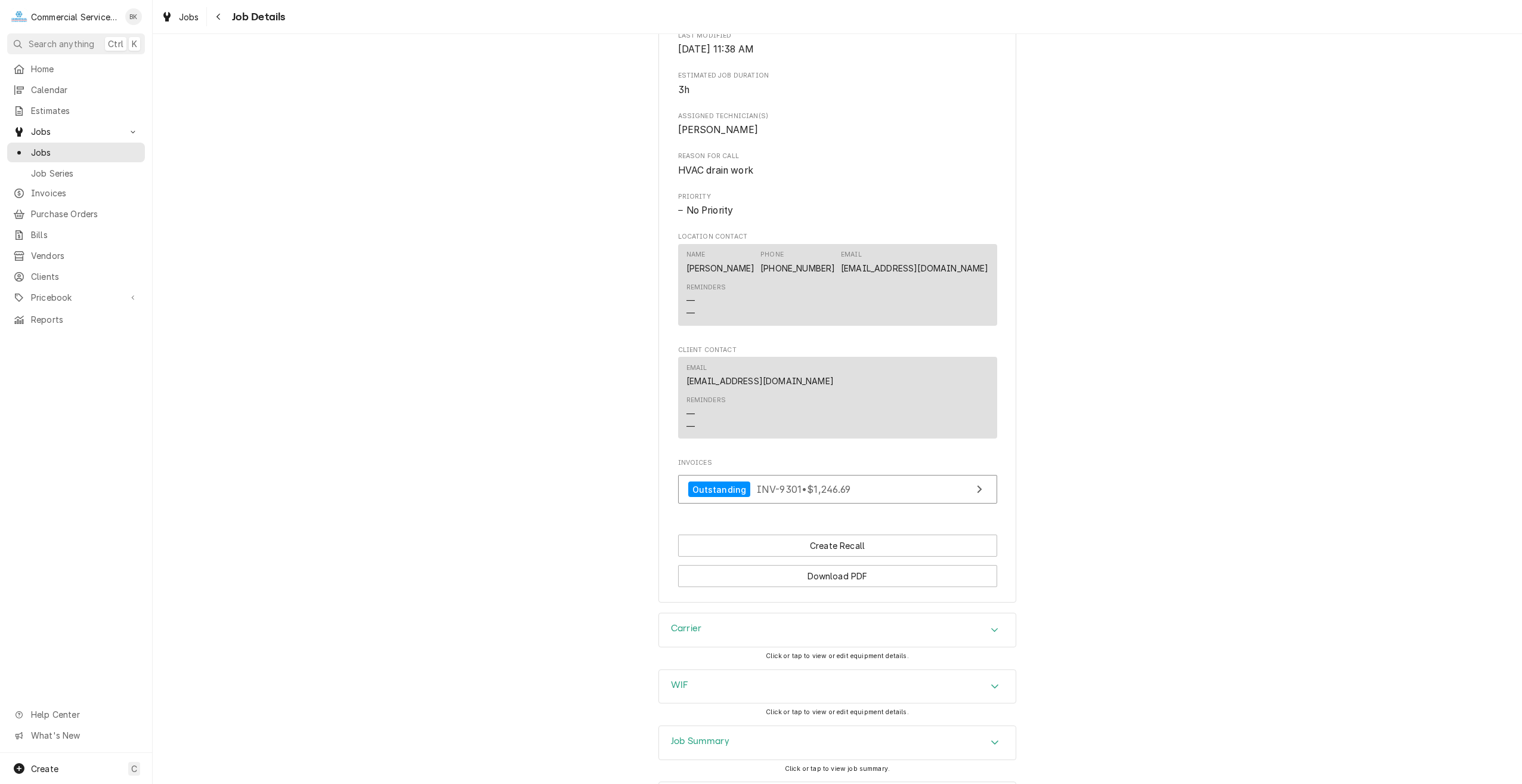
scroll to position [590, 0]
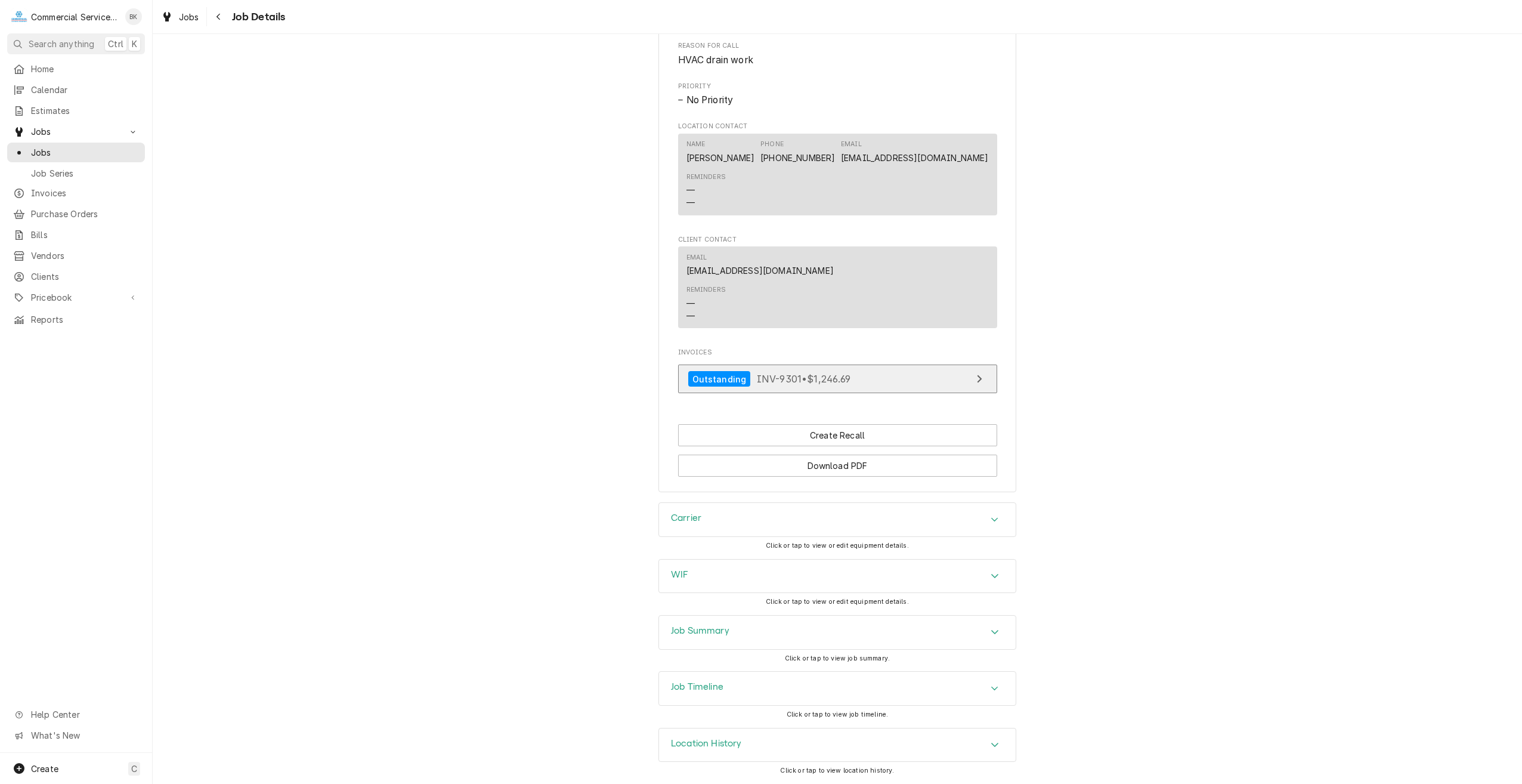
click at [785, 384] on span "INV-9301 • $1,246.69" at bounding box center [804, 378] width 95 height 12
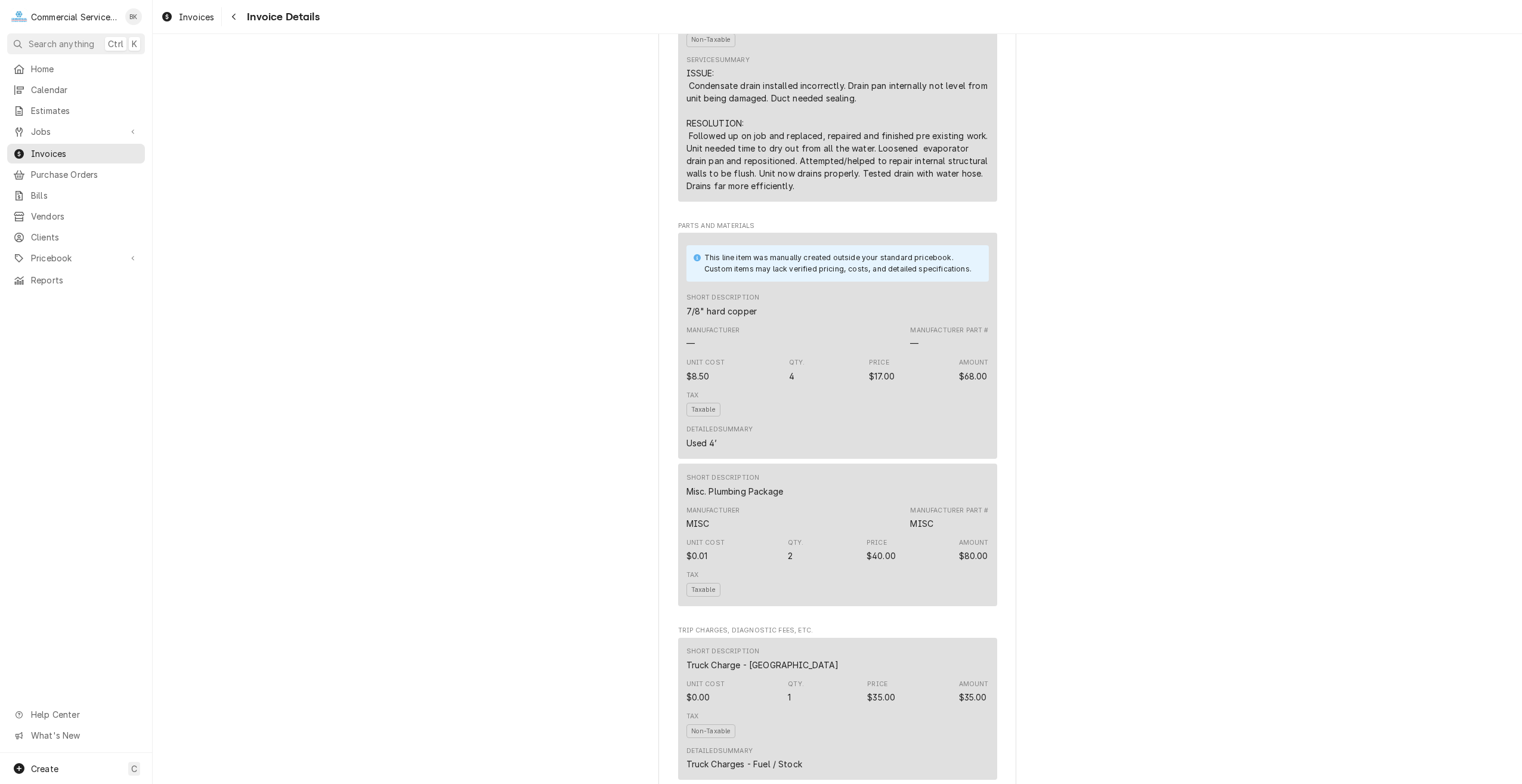
scroll to position [1131, 0]
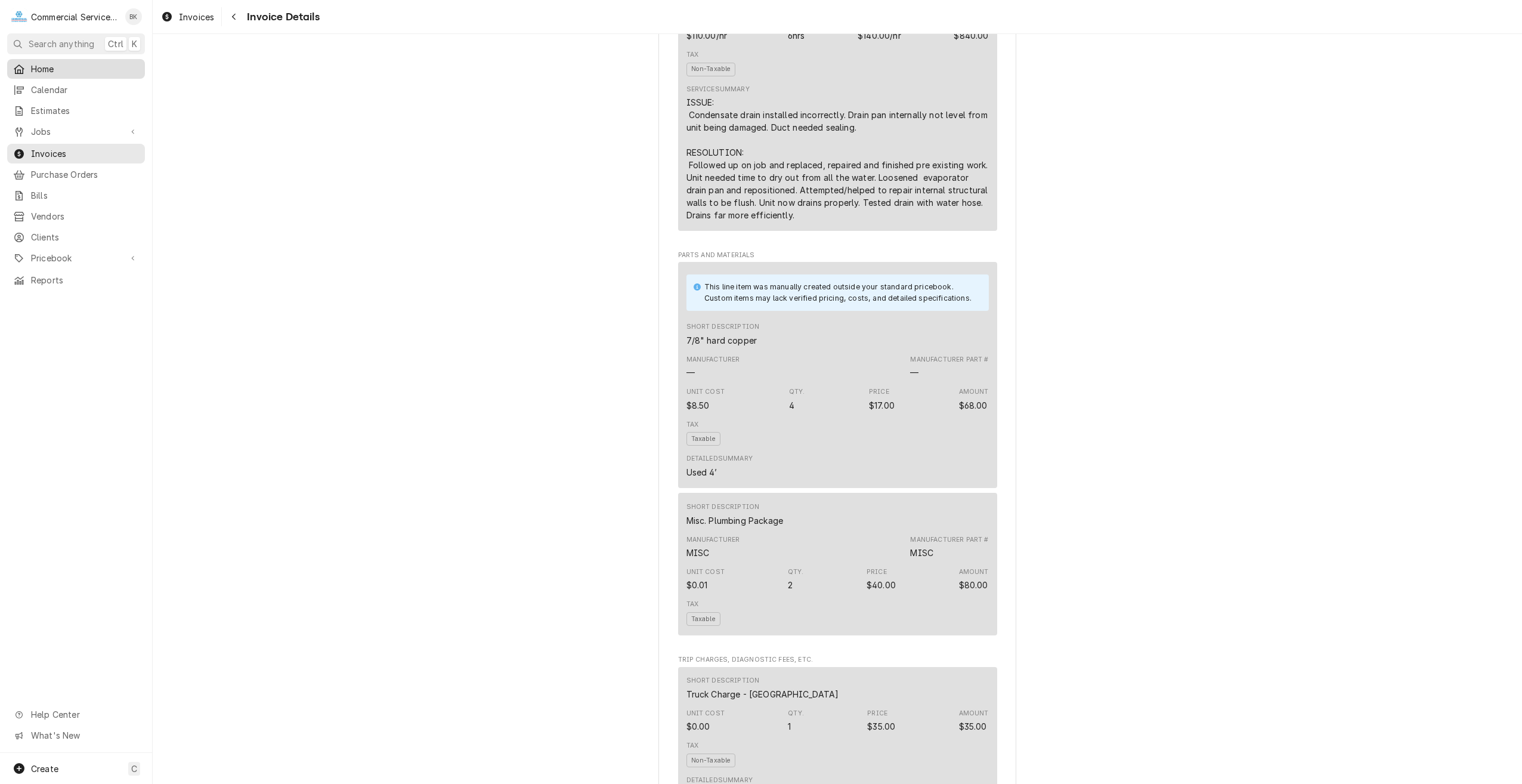
click at [60, 72] on div "Home" at bounding box center [76, 68] width 133 height 15
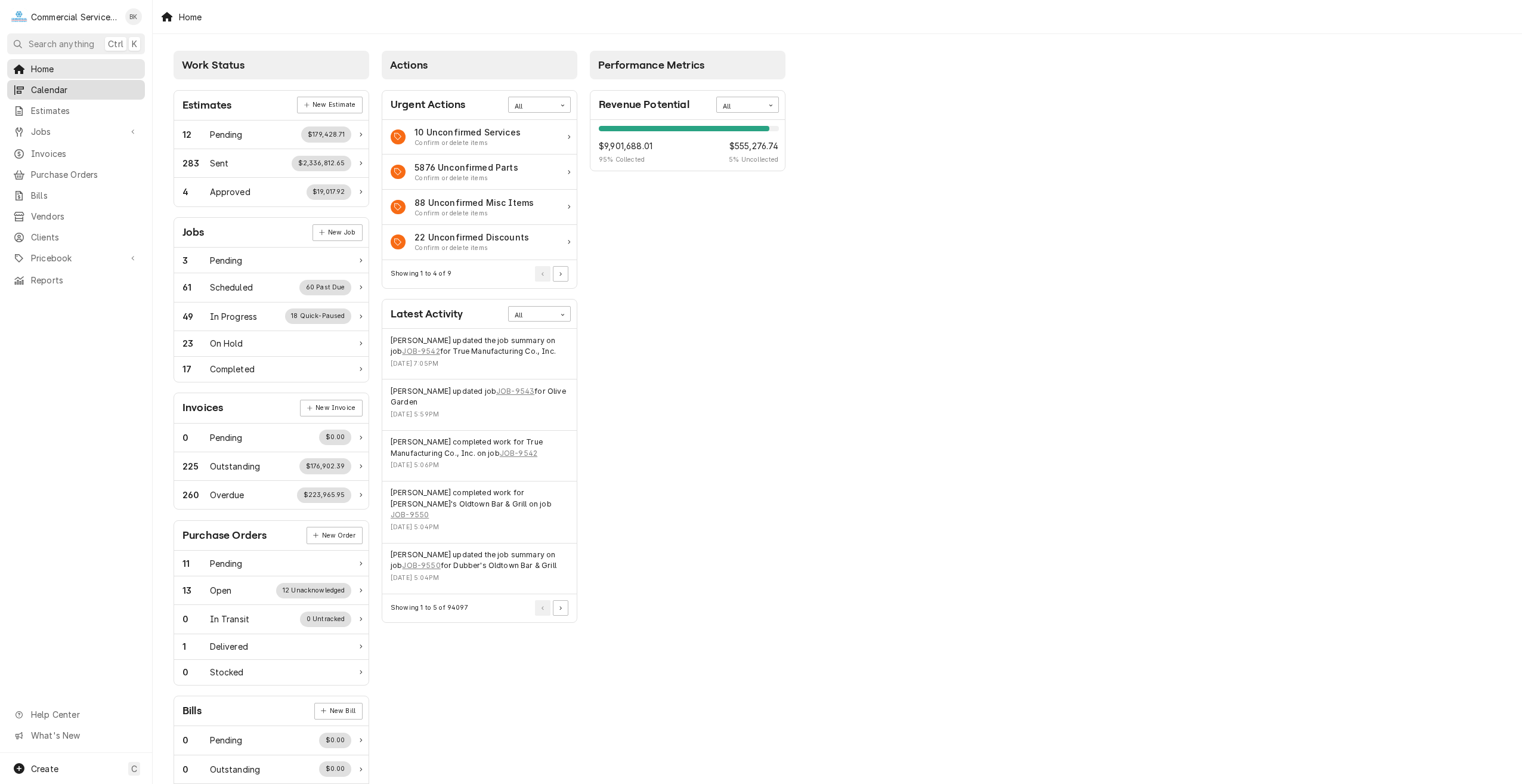
click at [63, 92] on span "Calendar" at bounding box center [85, 90] width 108 height 13
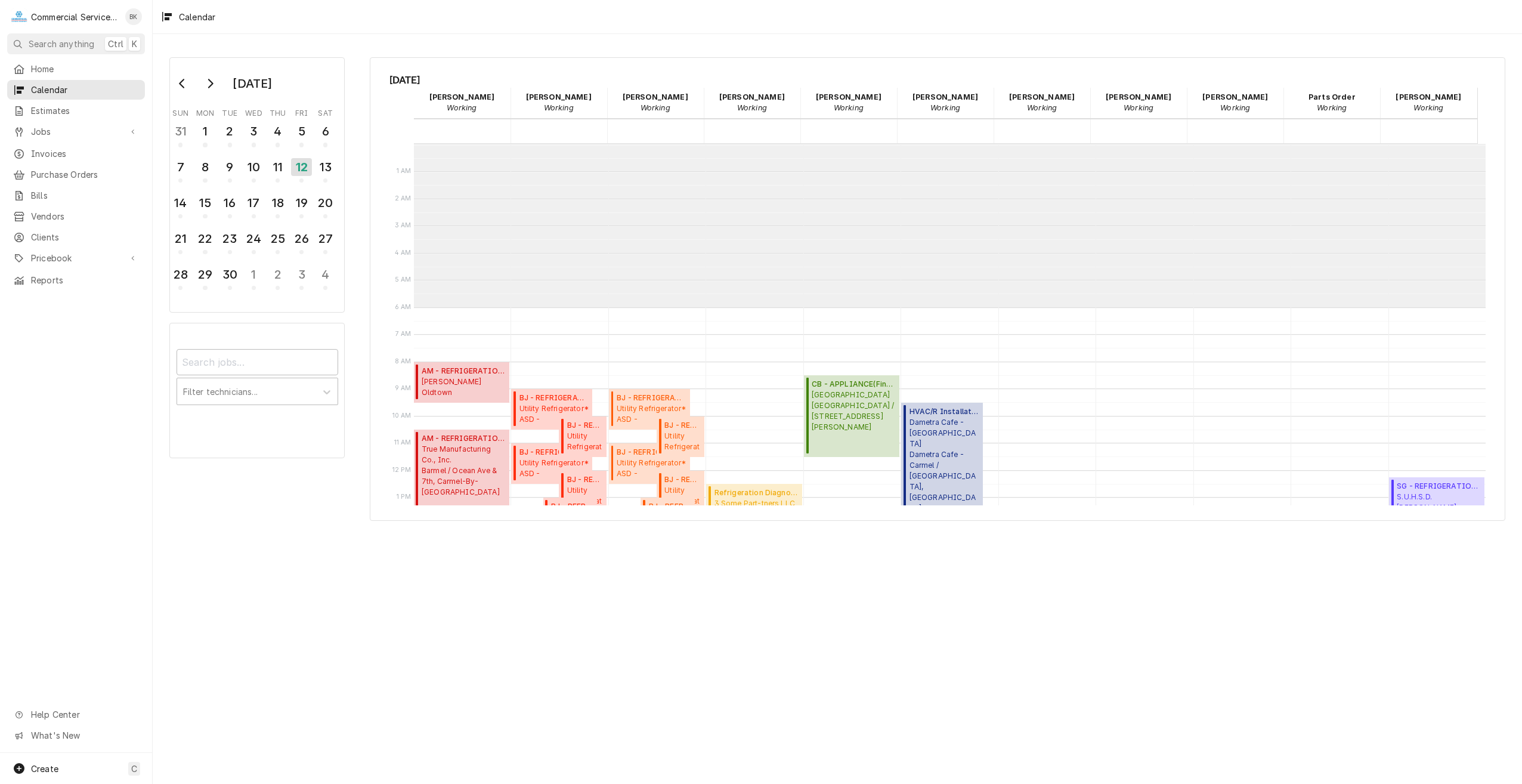
scroll to position [163, 0]
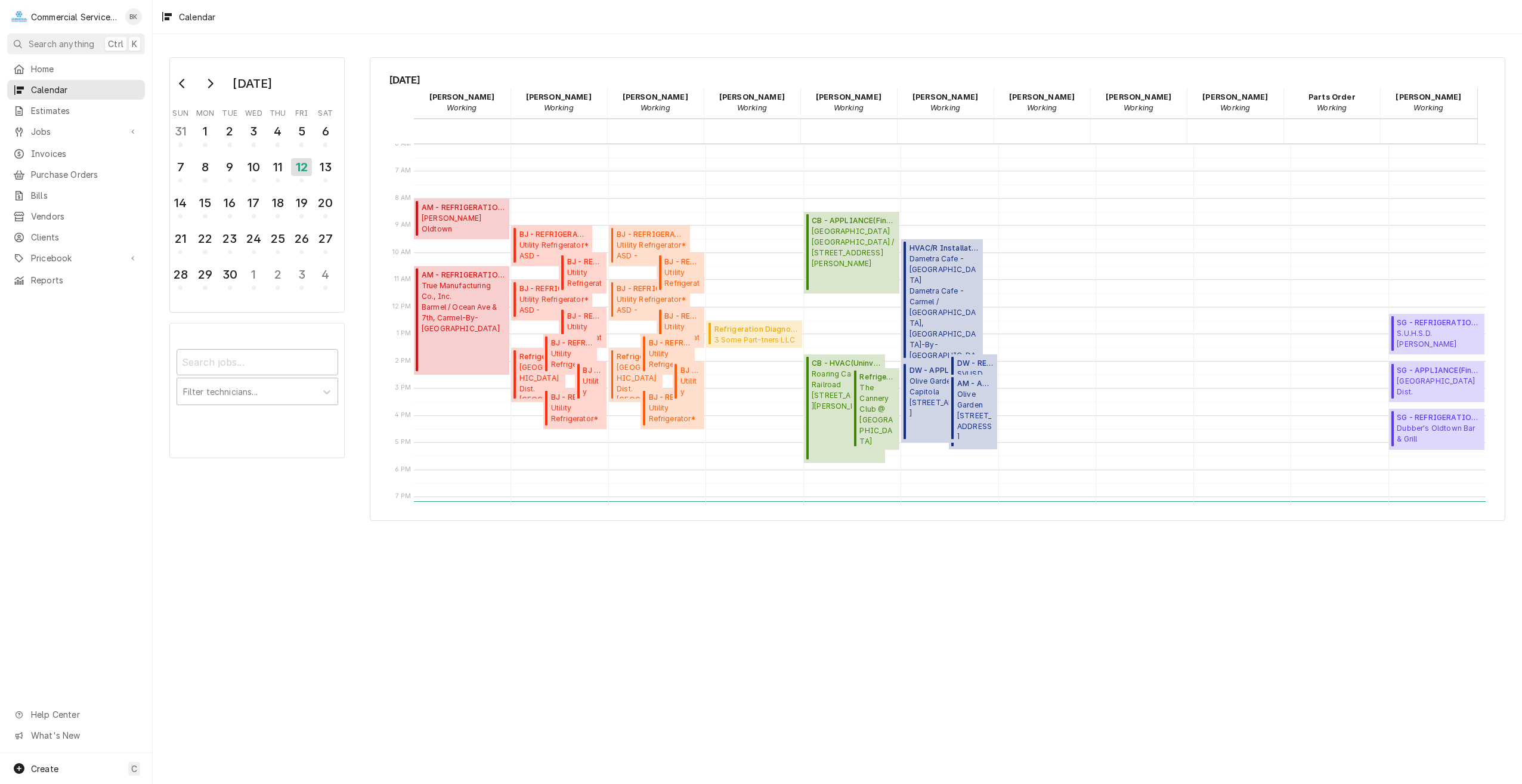
drag, startPoint x: 891, startPoint y: 499, endPoint x: 1250, endPoint y: 485, distance: 359.3
click at [1229, 490] on div "12 AM 1 AM 2 AM 3 AM 4 AM 5 AM 6 AM 7 AM 8 AM 9 AM 10 AM 11 AM 12 PM 1 PM 2 PM …" at bounding box center [938, 325] width 1097 height 362
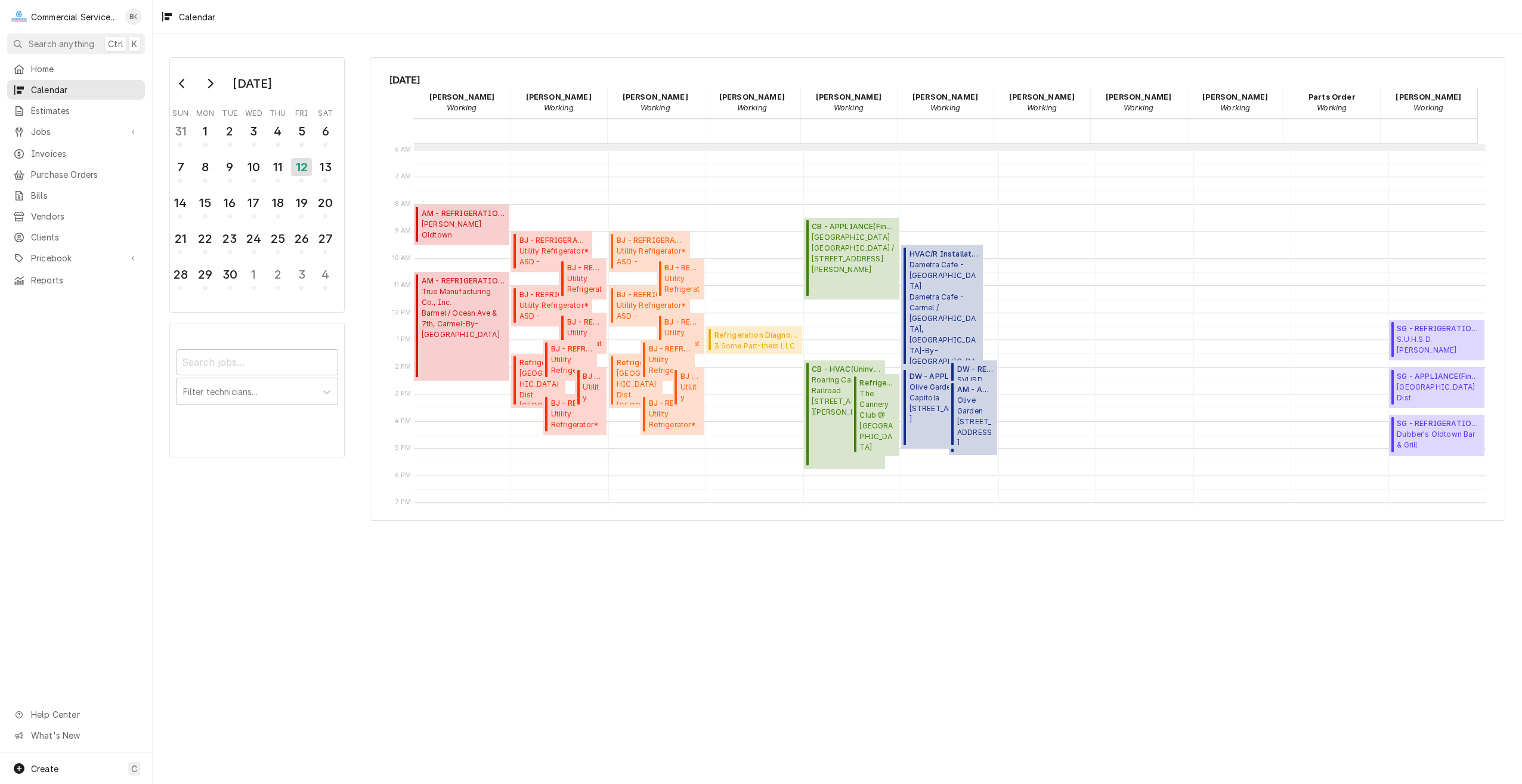
scroll to position [0, 0]
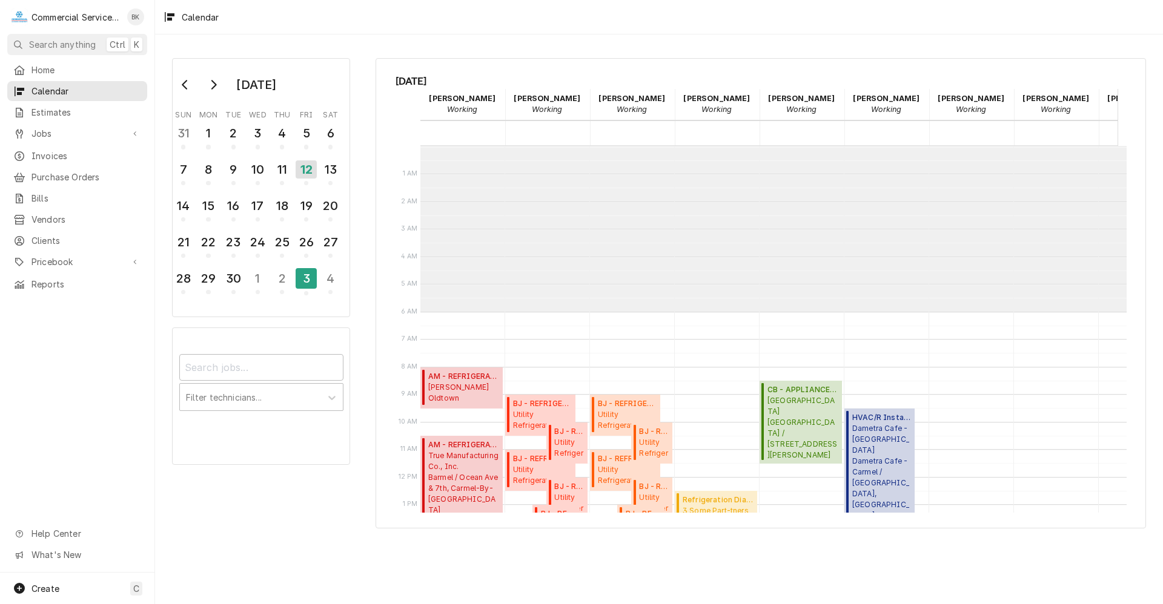
scroll to position [166, 0]
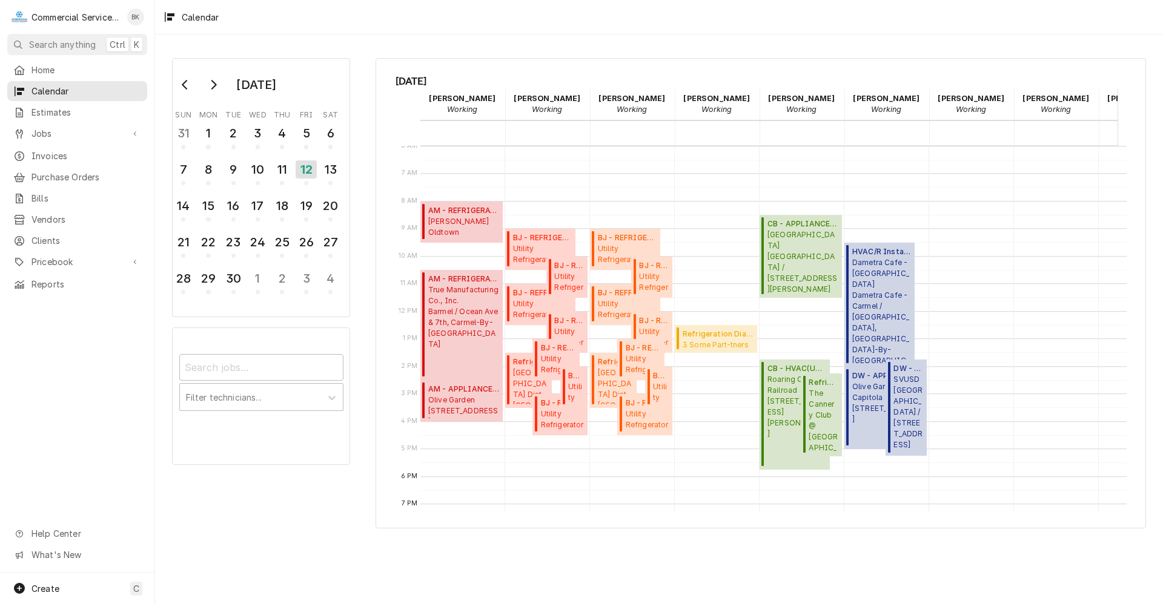
drag, startPoint x: 463, startPoint y: 400, endPoint x: 468, endPoint y: 344, distance: 56.6
click at [463, 400] on span "[GEOGRAPHIC_DATA] [STREET_ADDRESS]" at bounding box center [463, 406] width 71 height 23
click at [460, 313] on span "True Manufacturing Co., Inc. Barmel / [GEOGRAPHIC_DATA], Carmel-By-[GEOGRAPHIC_…" at bounding box center [463, 317] width 71 height 65
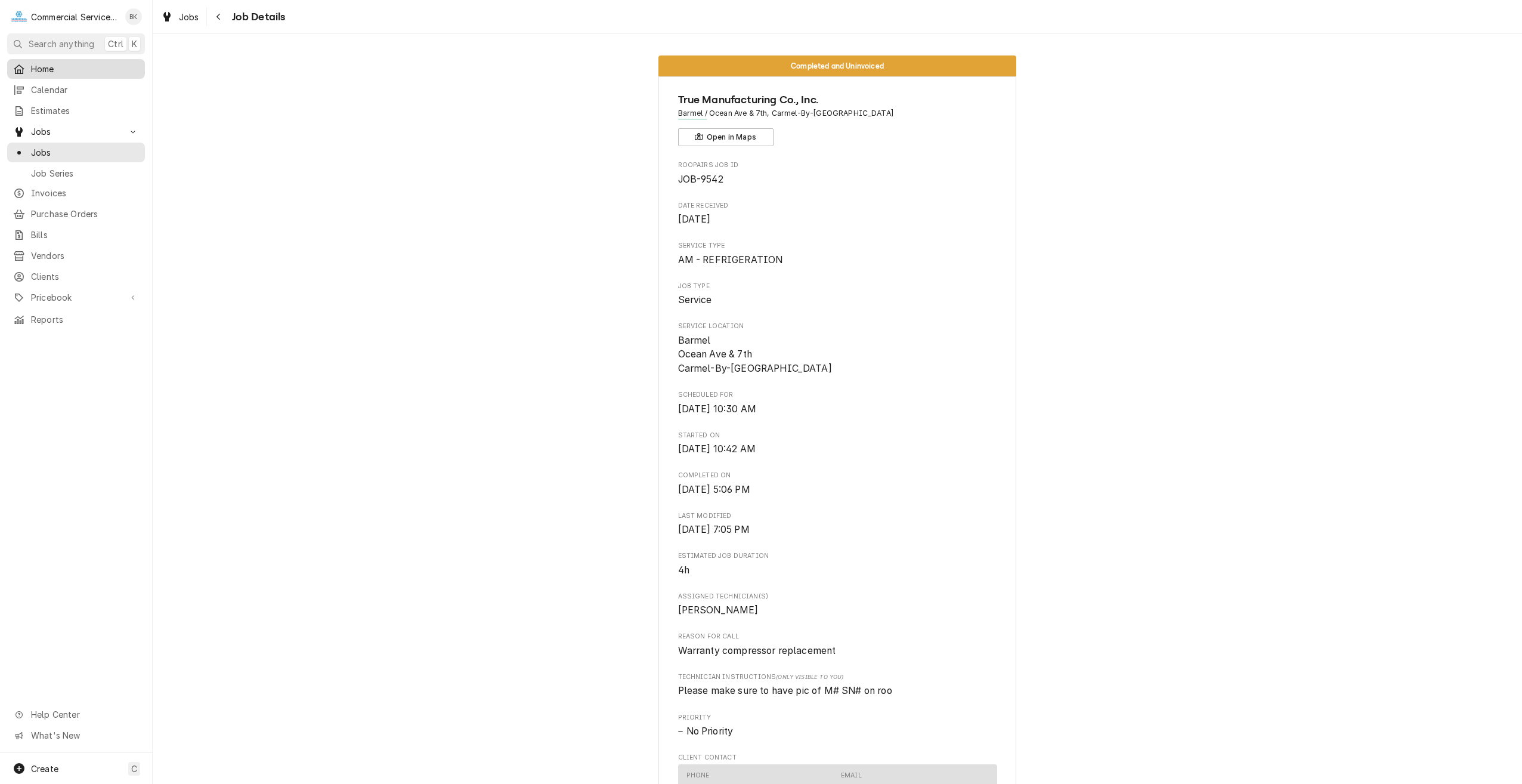
click at [57, 63] on span "Home" at bounding box center [85, 69] width 108 height 13
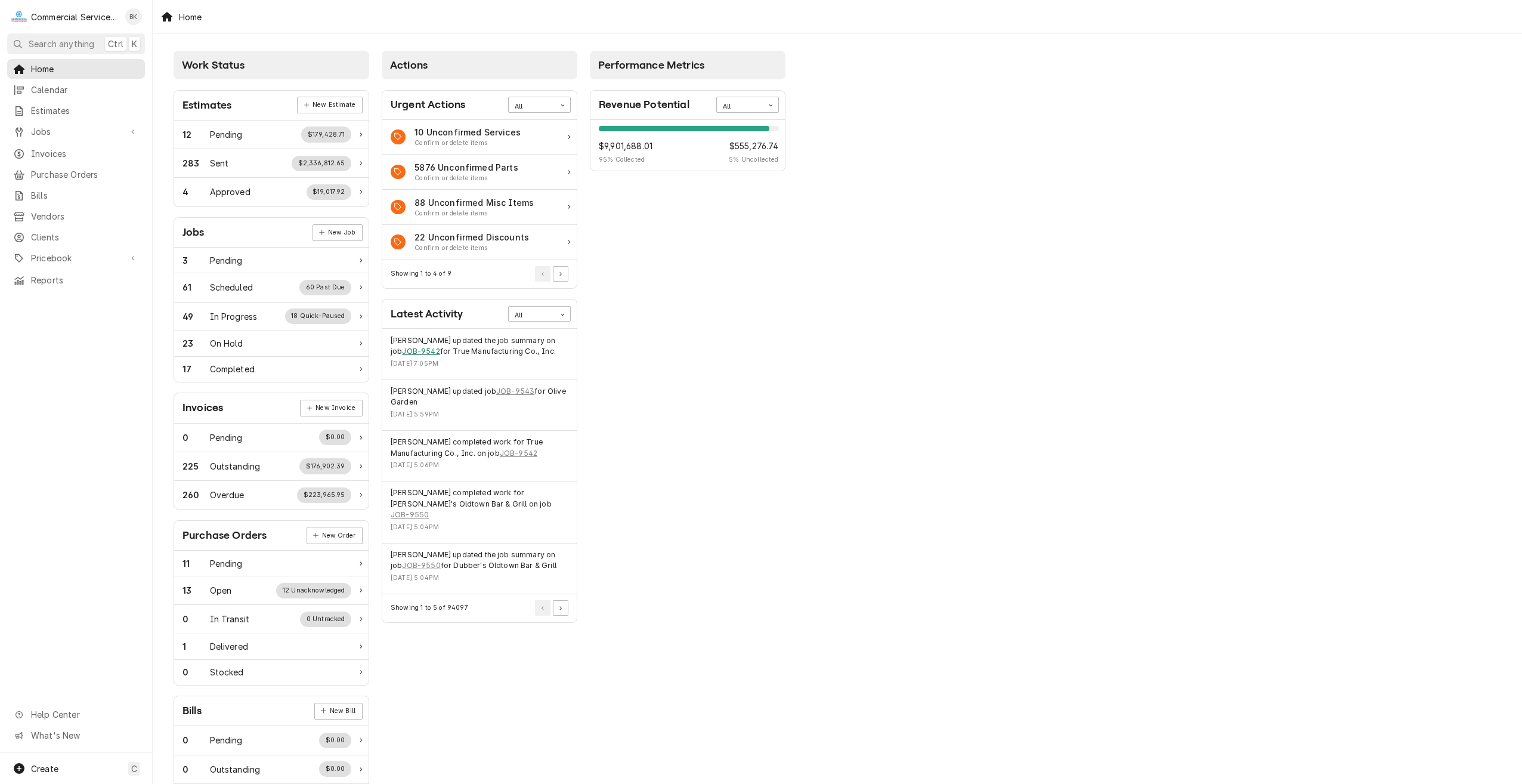
click at [418, 352] on link "JOB-9542" at bounding box center [421, 351] width 37 height 11
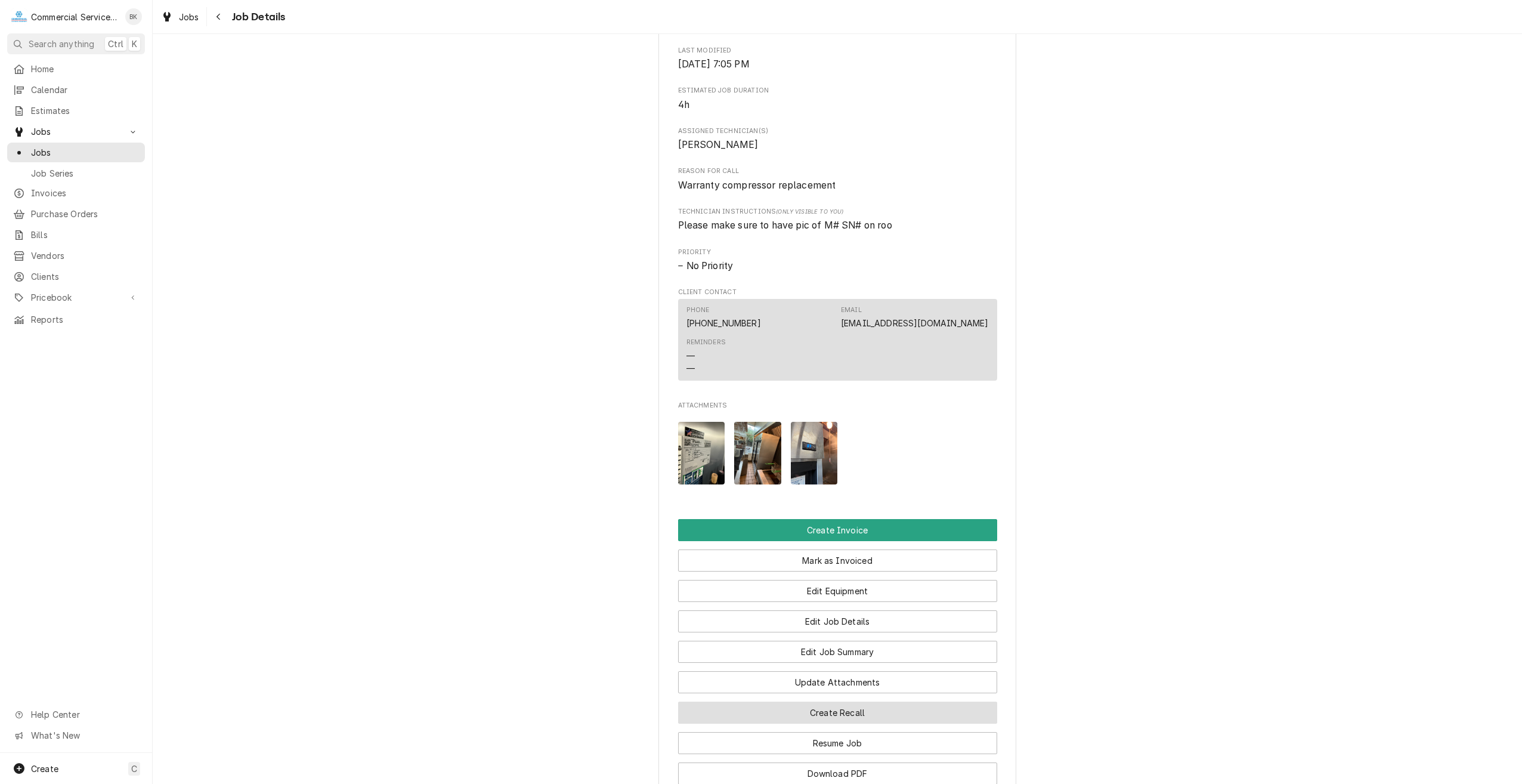
scroll to position [660, 0]
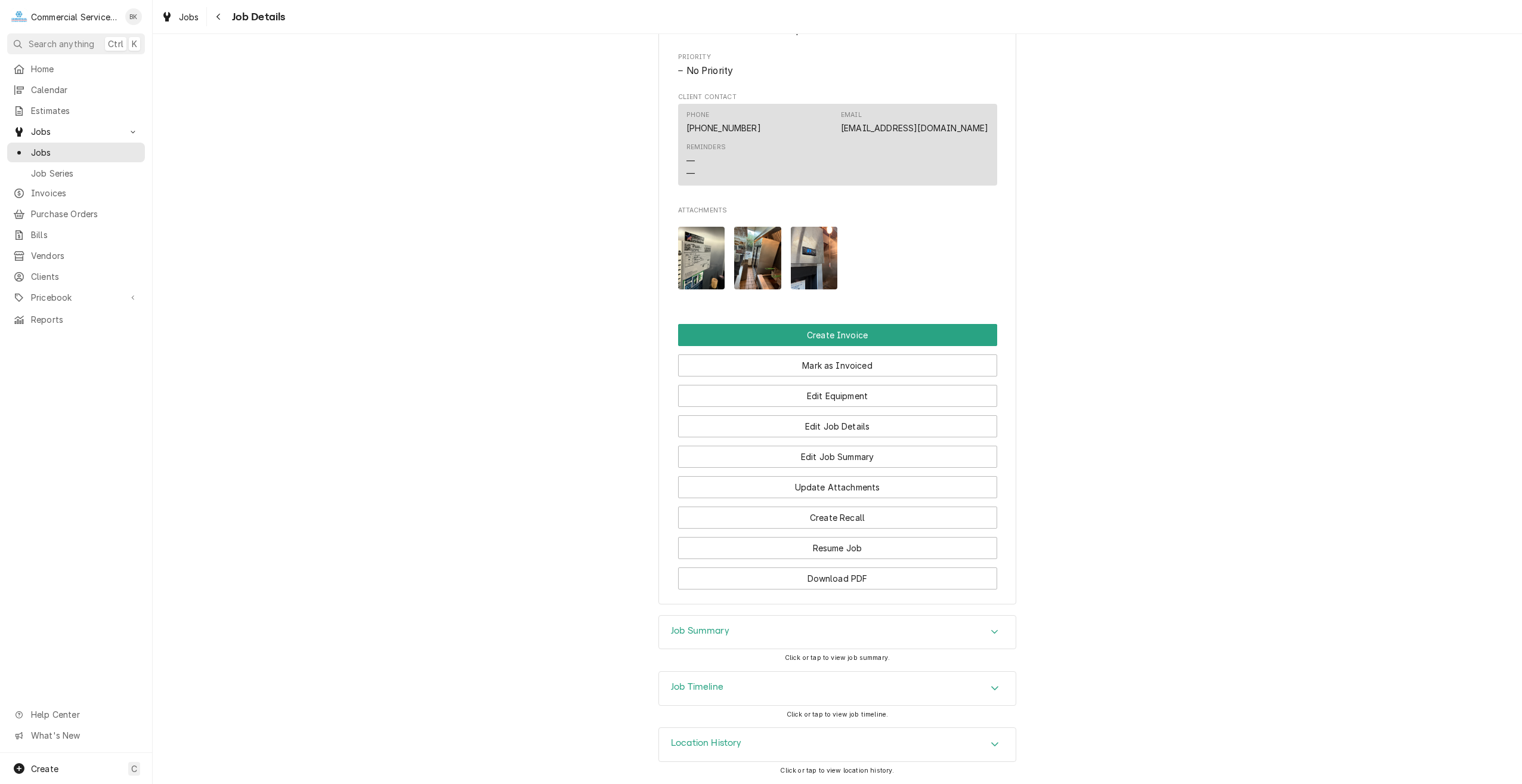
click at [702, 267] on img "Attachments" at bounding box center [701, 258] width 47 height 63
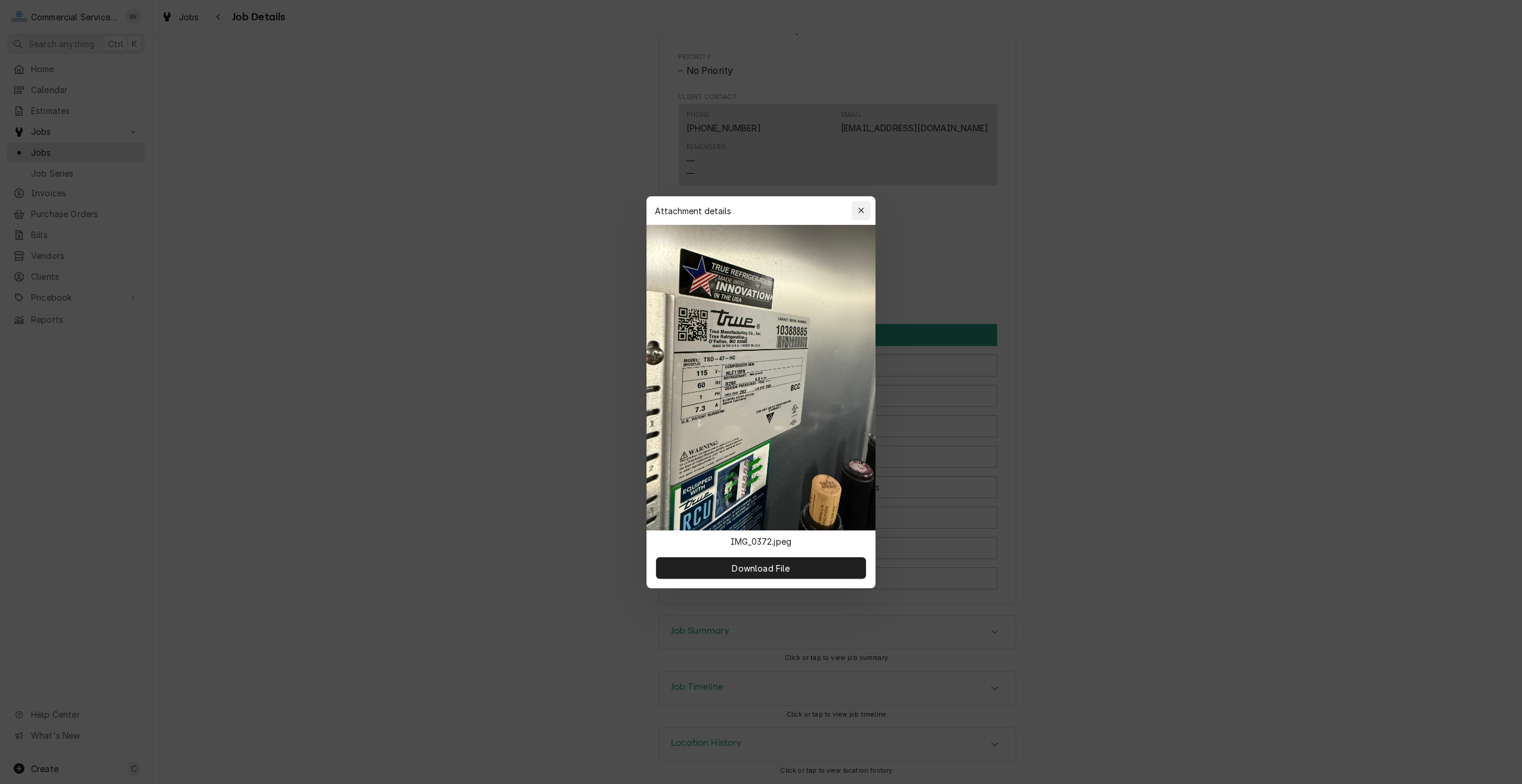
click at [866, 208] on div "button" at bounding box center [861, 211] width 12 height 12
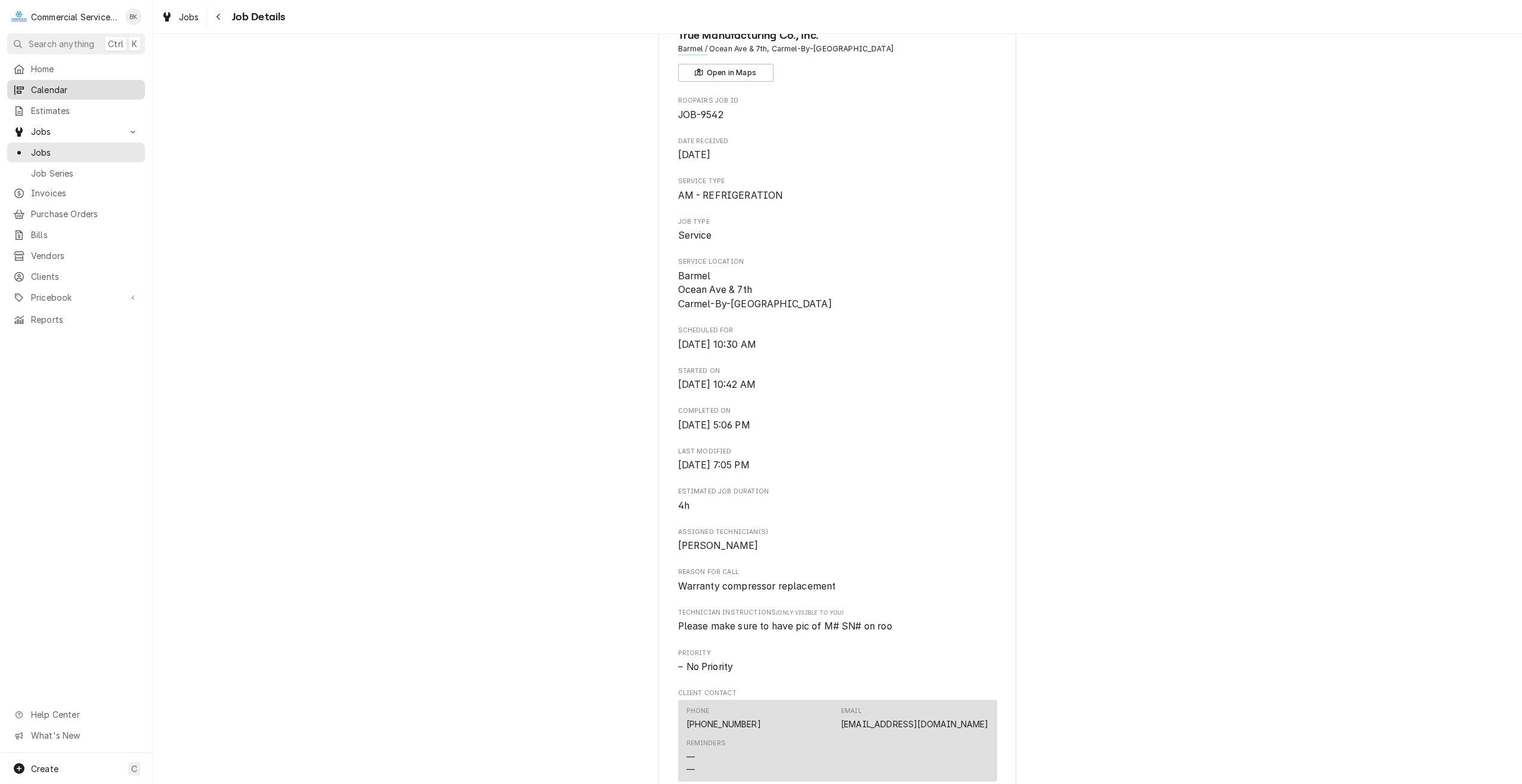
scroll to position [0, 0]
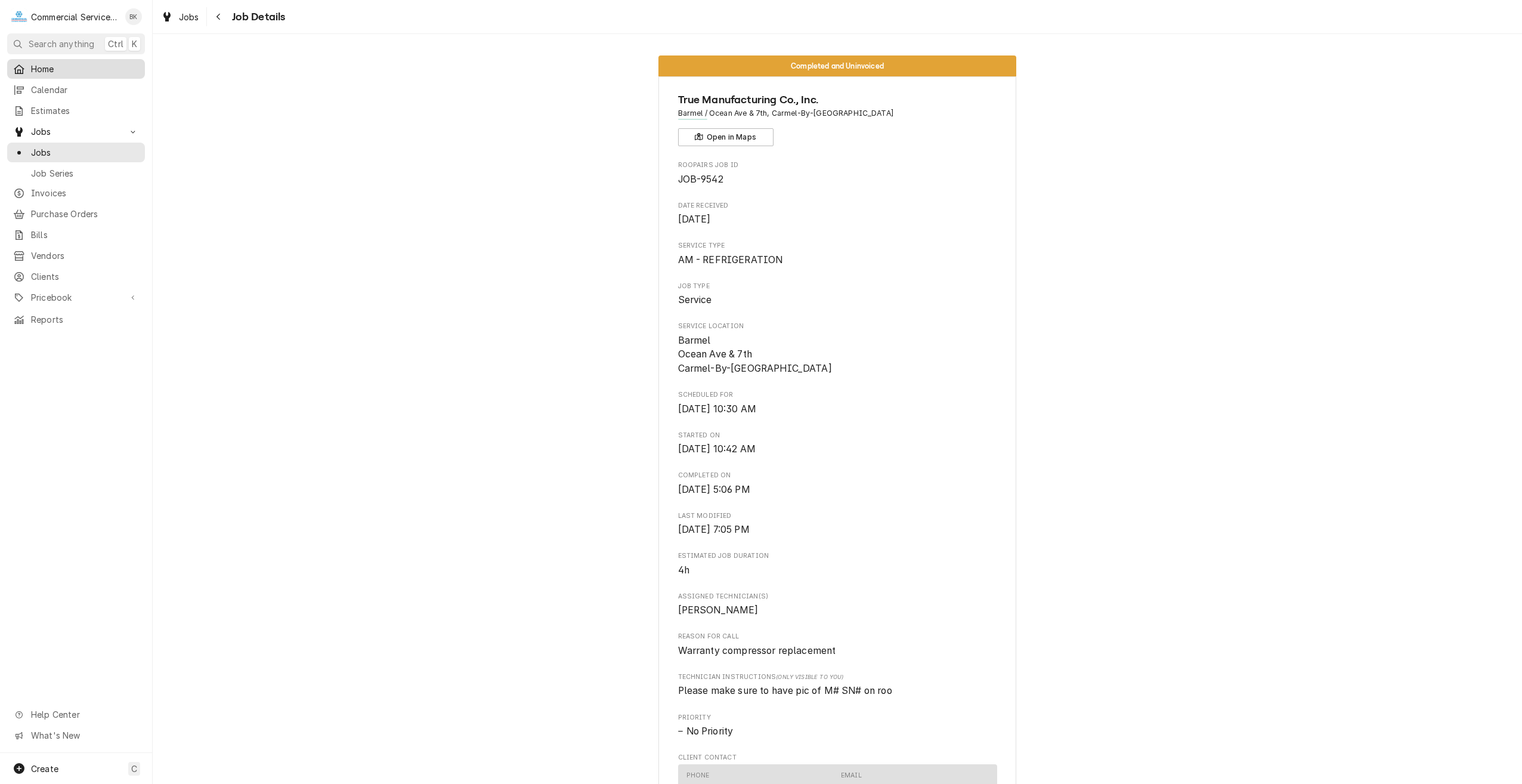
click at [24, 65] on icon "Dynamic Content Wrapper" at bounding box center [19, 69] width 11 height 10
